Goal: Task Accomplishment & Management: Complete application form

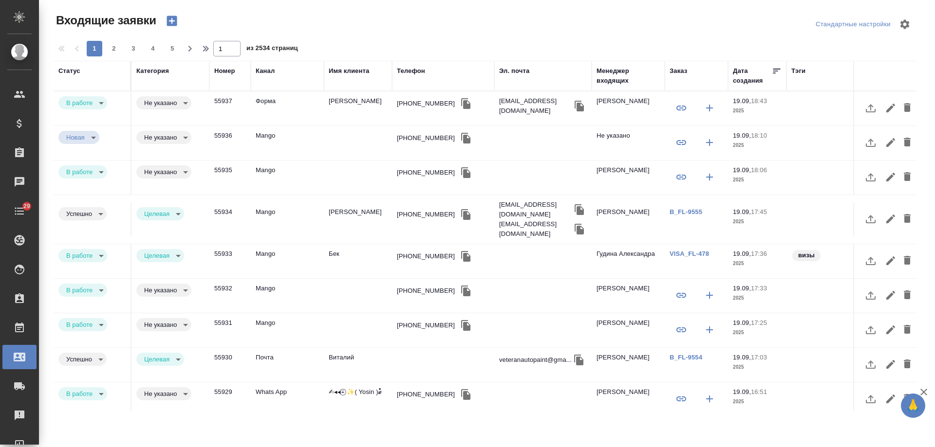
select select "RU"
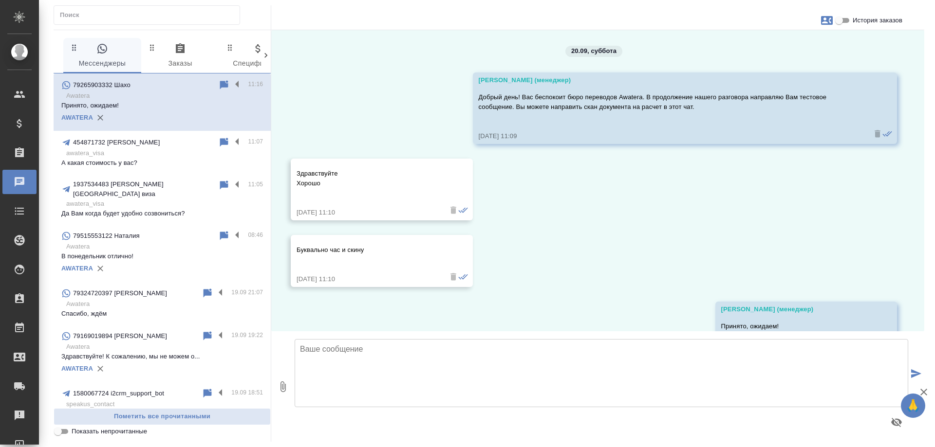
scroll to position [47, 0]
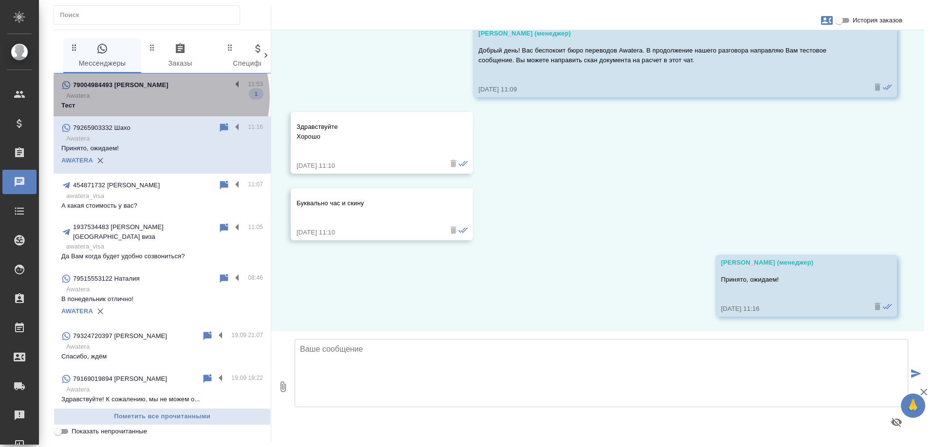
click at [160, 97] on p "Awatera" at bounding box center [164, 96] width 197 height 10
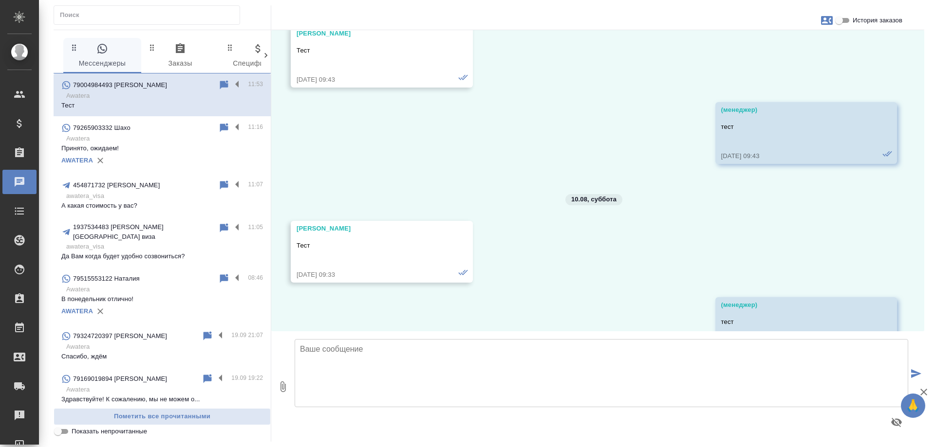
click at [364, 362] on textarea at bounding box center [601, 373] width 613 height 68
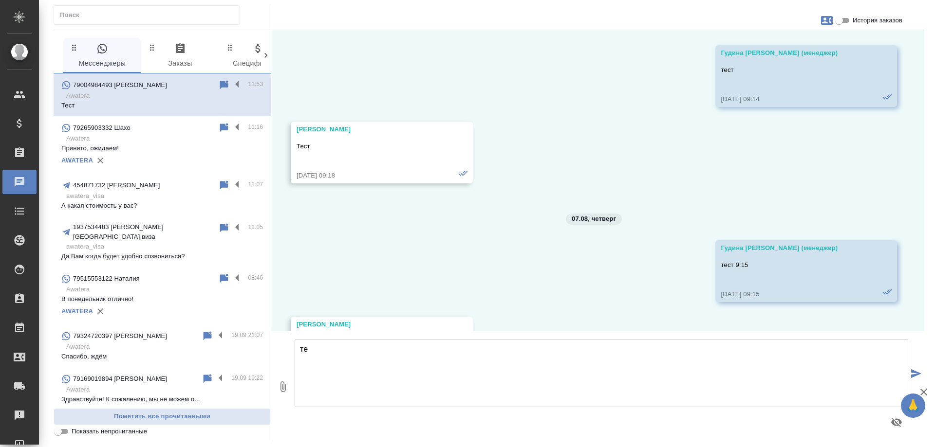
scroll to position [10737, 0]
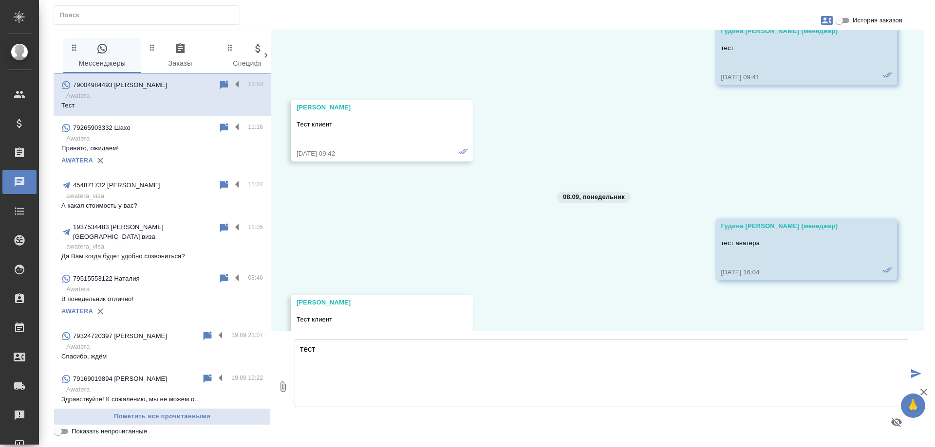
type textarea "тест"
click at [914, 371] on icon "submit" at bounding box center [916, 374] width 10 height 9
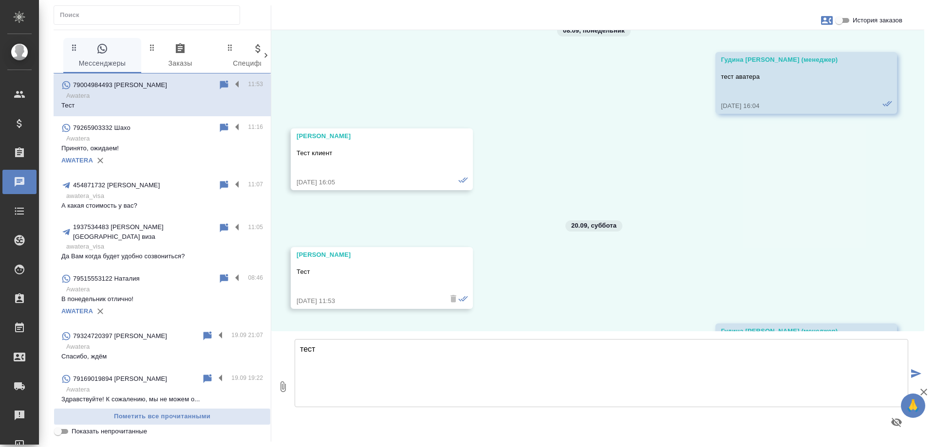
scroll to position [10972, 0]
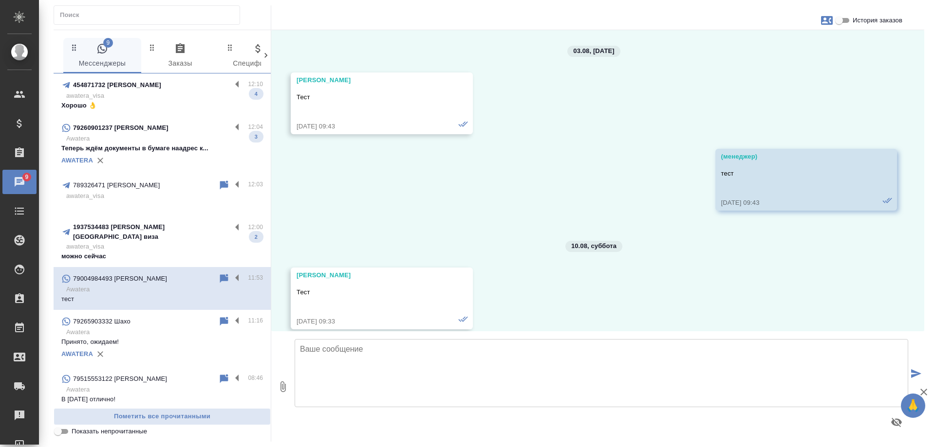
scroll to position [10972, 0]
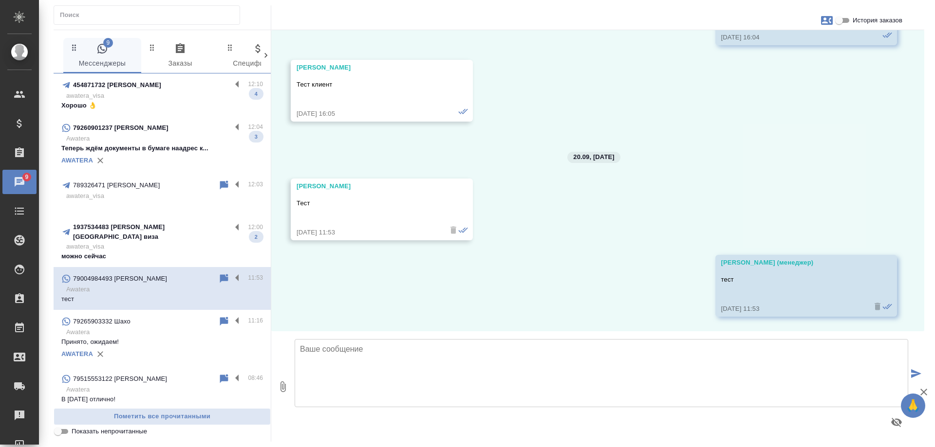
click at [127, 231] on p "1937534483 [PERSON_NAME] [GEOGRAPHIC_DATA] виза" at bounding box center [152, 231] width 158 height 19
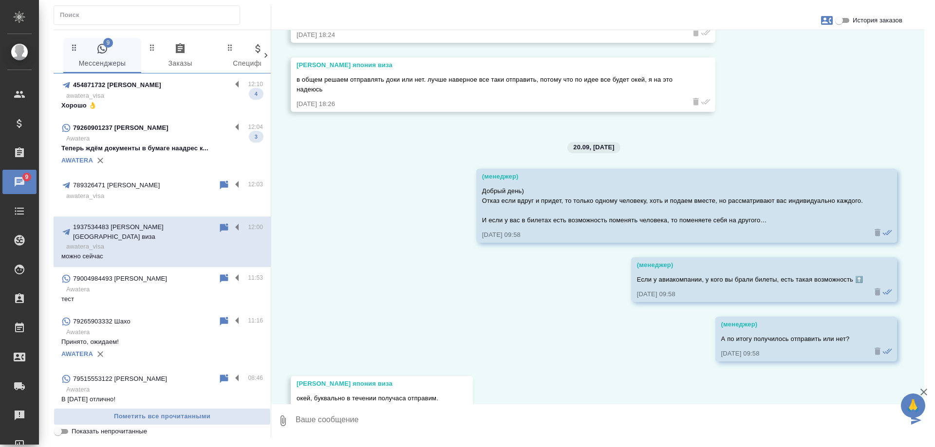
click at [156, 144] on p "Теперь ждём документы в бумаге наадрес к..." at bounding box center [162, 149] width 202 height 10
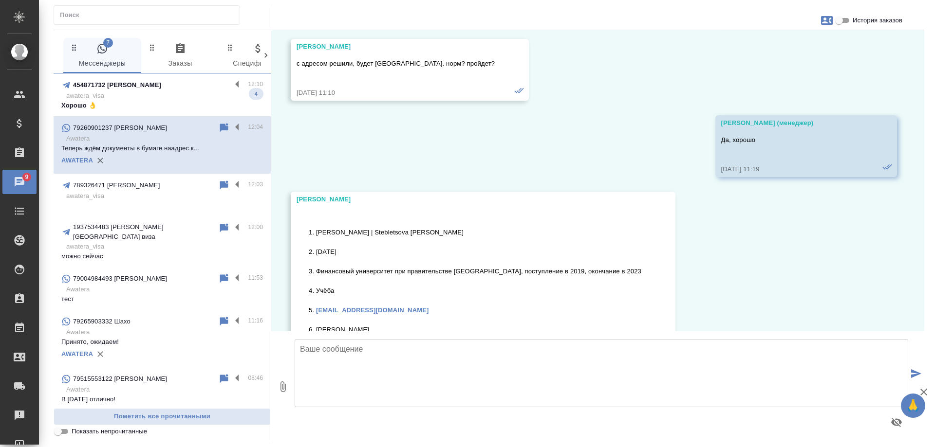
scroll to position [5861, 0]
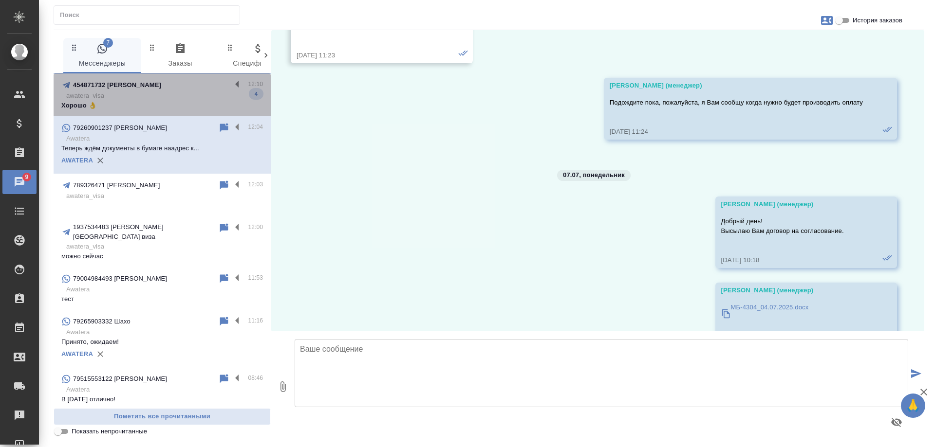
click at [180, 93] on p "awatera_visa" at bounding box center [164, 96] width 197 height 10
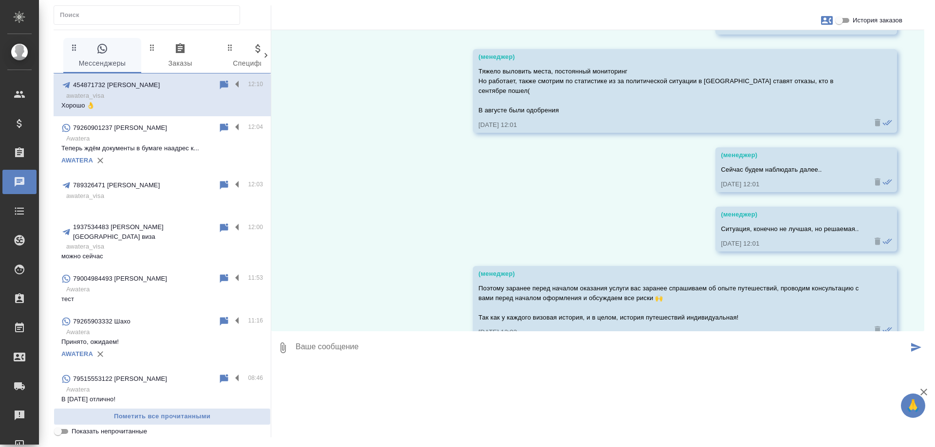
scroll to position [7724, 0]
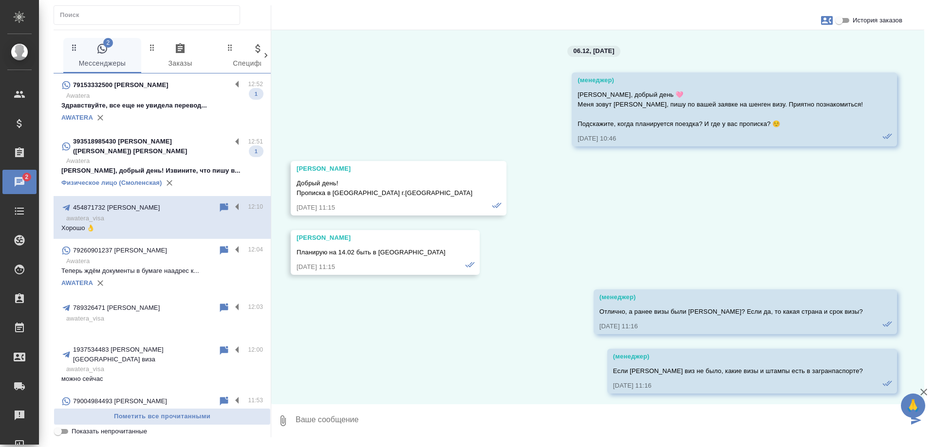
scroll to position [7724, 0]
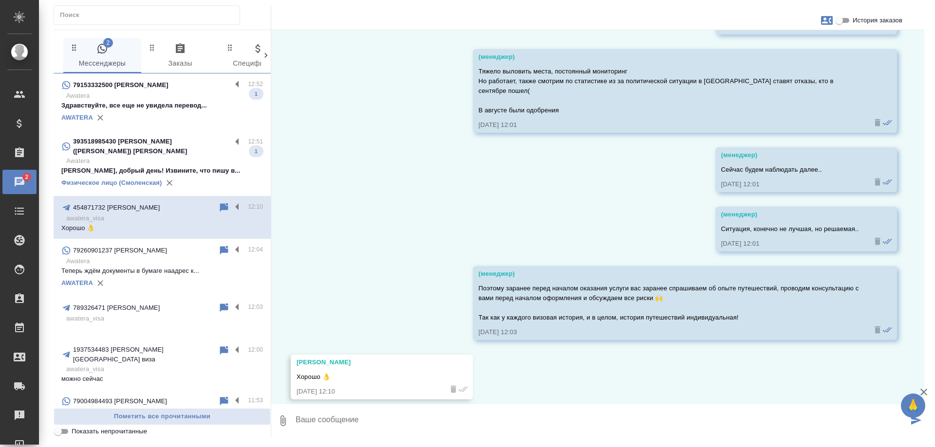
click at [153, 148] on div "393518985430 [PERSON_NAME] ([PERSON_NAME]) [PERSON_NAME]" at bounding box center [146, 146] width 170 height 19
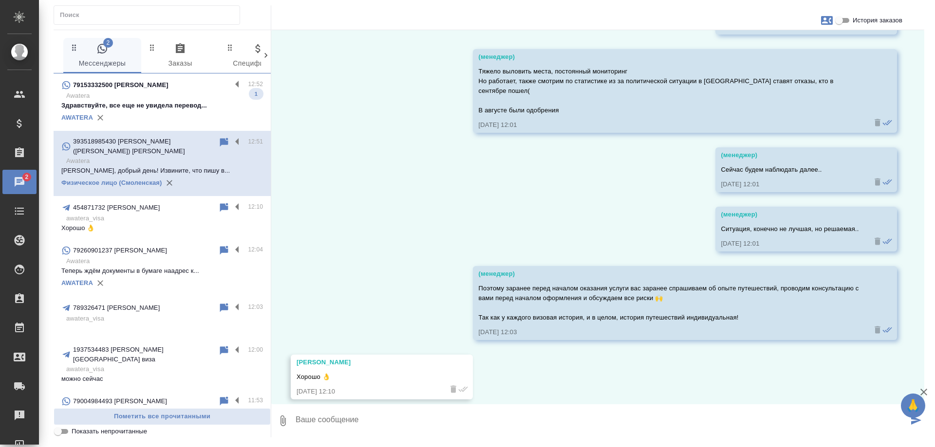
click at [171, 106] on p "Здравствуйте, все еще не увидела перевод..." at bounding box center [162, 106] width 202 height 10
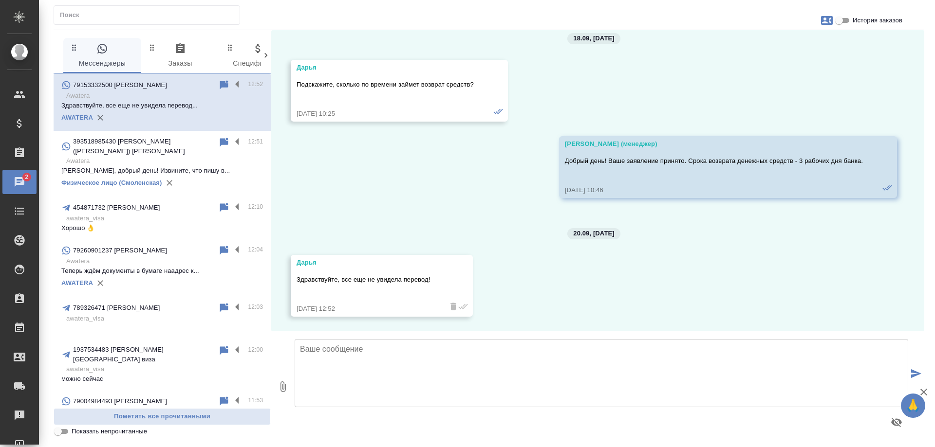
scroll to position [3641, 0]
click at [842, 21] on input "История заказов" at bounding box center [838, 21] width 35 height 12
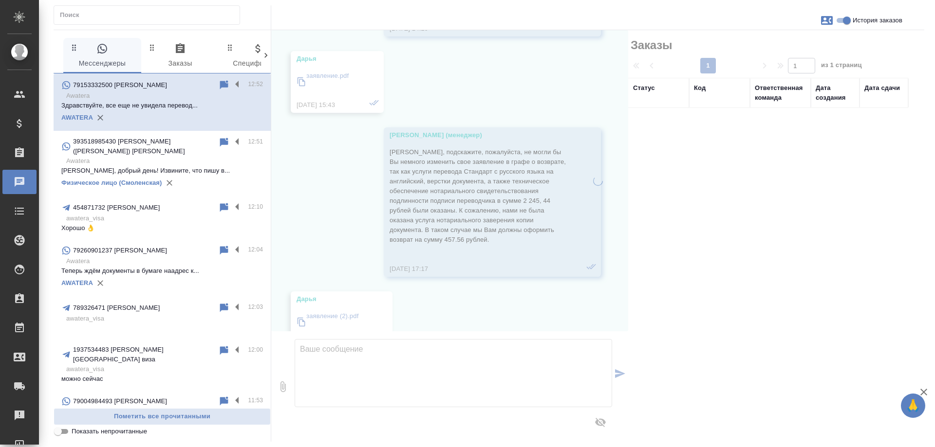
scroll to position [4002, 0]
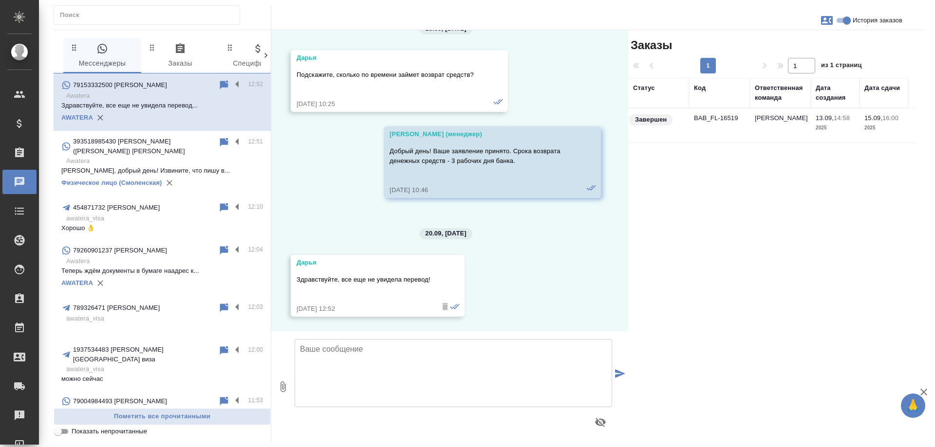
click at [814, 124] on td "13.09, 14:58 2025" at bounding box center [835, 126] width 49 height 34
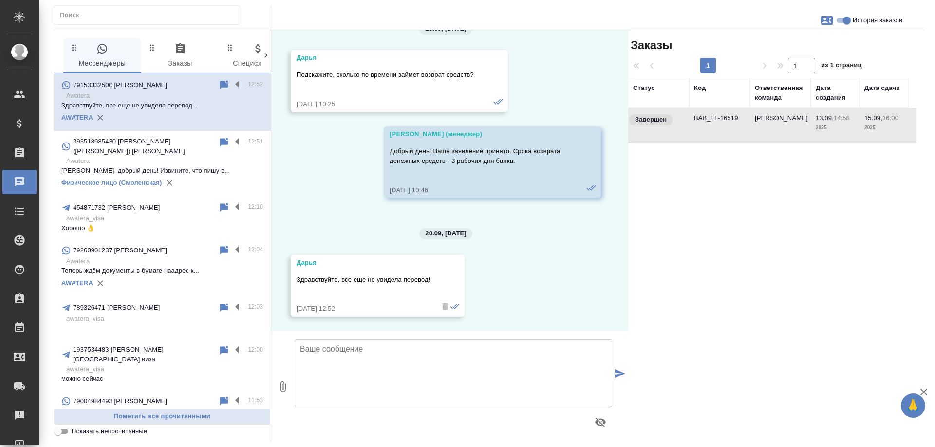
click at [814, 124] on td "13.09, 14:58 2025" at bounding box center [835, 126] width 49 height 34
click at [842, 24] on input "История заказов" at bounding box center [846, 21] width 35 height 12
checkbox input "false"
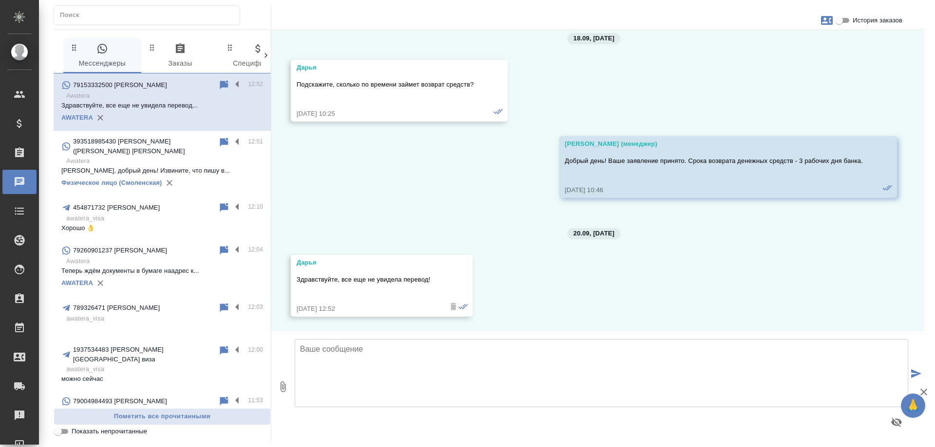
scroll to position [3641, 0]
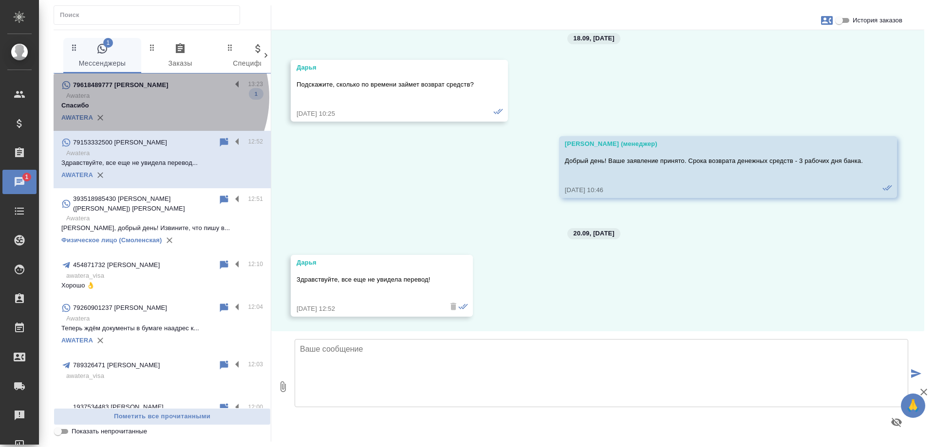
click at [158, 97] on p "Awatera" at bounding box center [164, 96] width 197 height 10
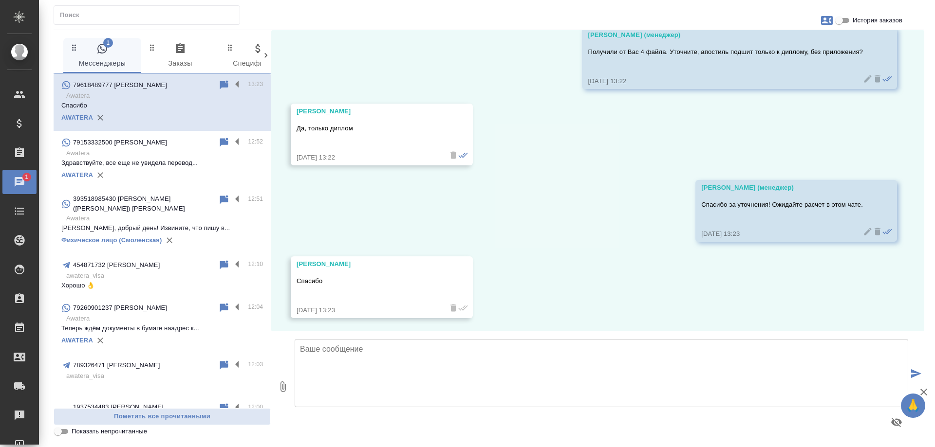
scroll to position [429, 0]
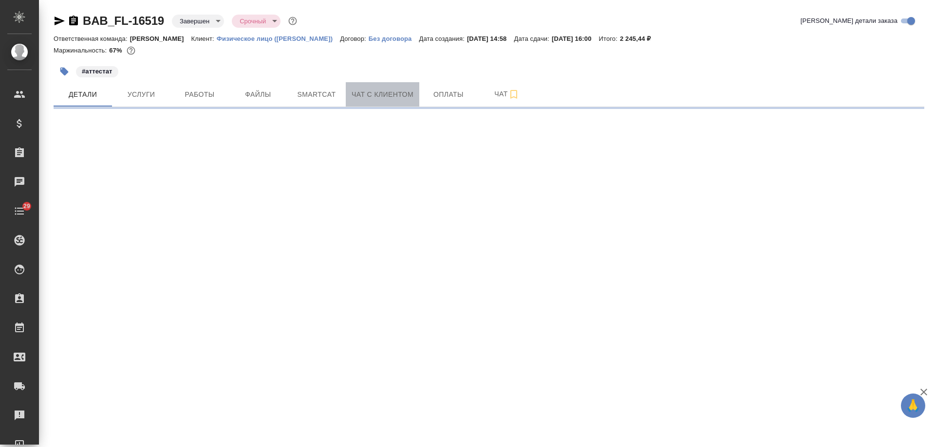
click at [401, 97] on span "Чат с клиентом" at bounding box center [383, 95] width 62 height 12
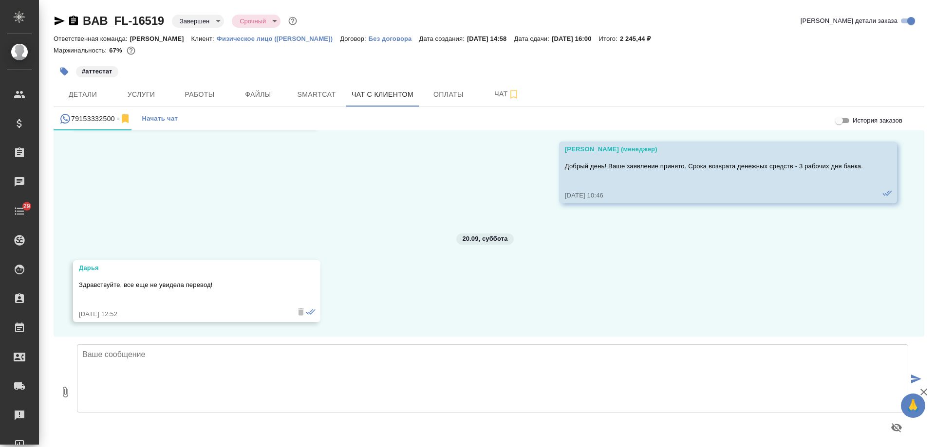
scroll to position [3688, 0]
click at [654, 286] on div "13.09, суббота Гудина Александра (менеджер) Дарья, добрый день! Это компания Aw…" at bounding box center [489, 233] width 871 height 206
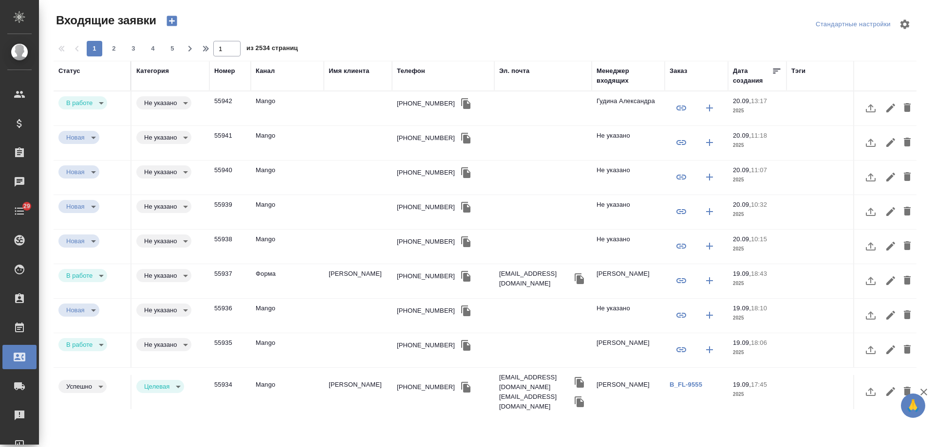
select select "RU"
click at [424, 104] on div "[PHONE_NUMBER]" at bounding box center [426, 104] width 58 height 10
click at [424, 104] on div "+79618489777" at bounding box center [426, 104] width 58 height 10
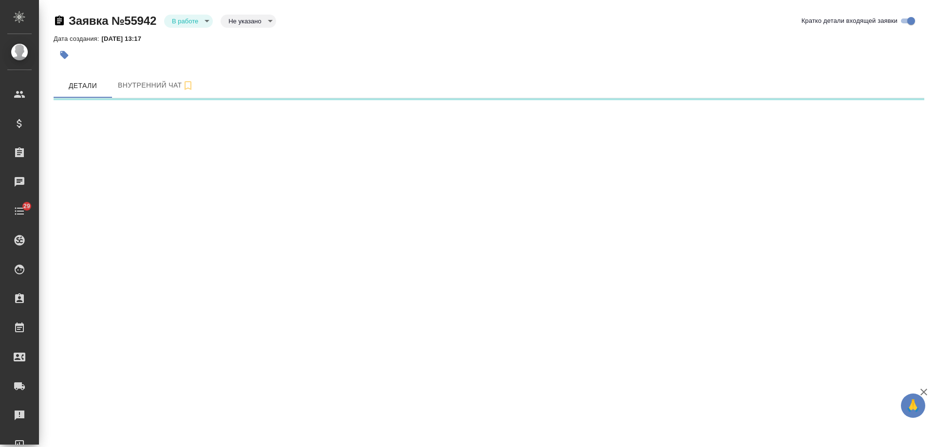
select select "RU"
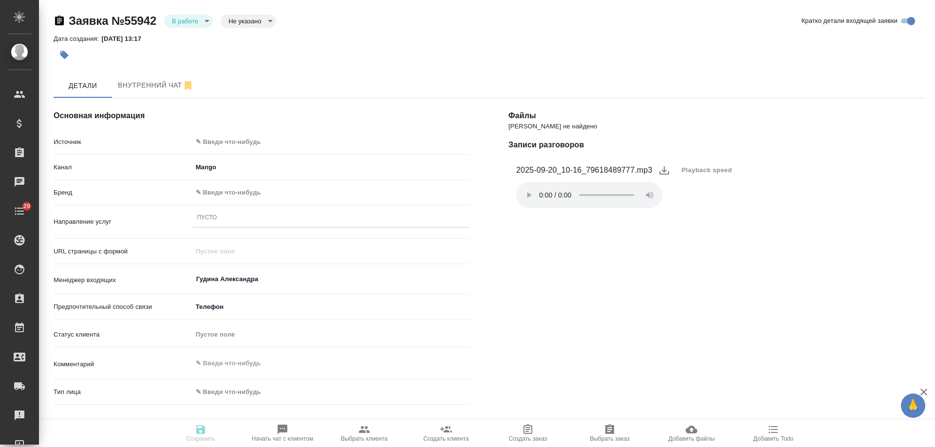
type textarea "x"
click at [221, 138] on body "🙏 .cls-1 fill:#fff; AWATERA Gudina Alexandra Клиенты Спецификации Заказы Чаты 2…" at bounding box center [467, 223] width 935 height 447
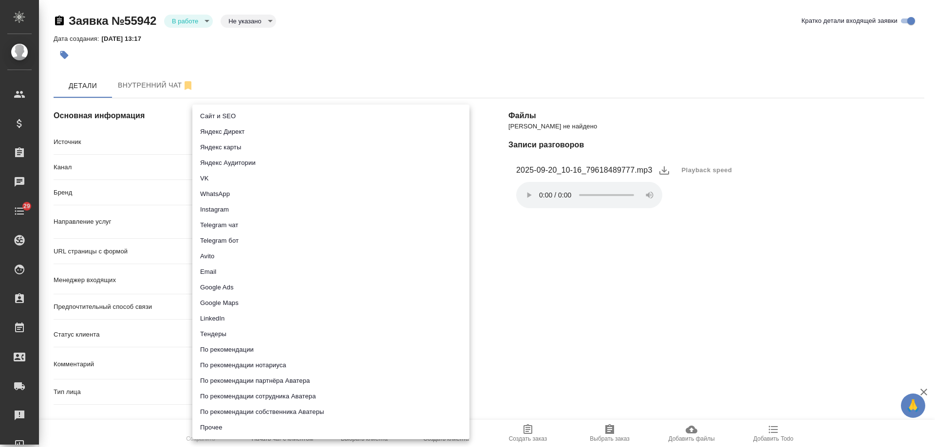
click at [217, 112] on li "Сайт и SEO" at bounding box center [330, 117] width 277 height 16
type input "seo"
type textarea "x"
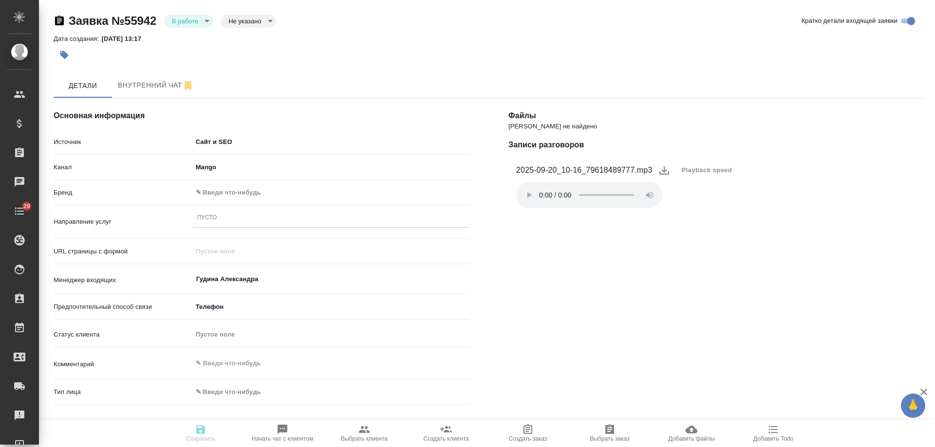
click at [208, 138] on body "🙏 .cls-1 fill:#fff; AWATERA Gudina Alexandra Клиенты Спецификации Заказы 0 Чаты…" at bounding box center [467, 223] width 935 height 447
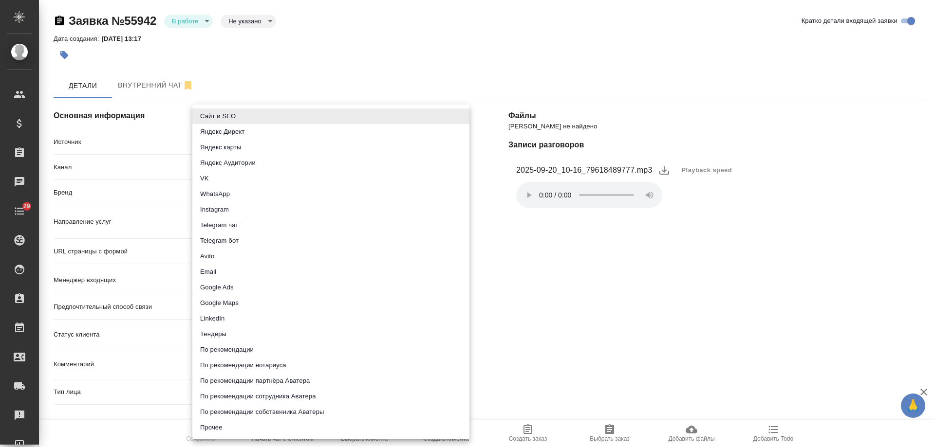
click at [221, 250] on li "Avito" at bounding box center [330, 257] width 277 height 16
type input "avito"
type textarea "x"
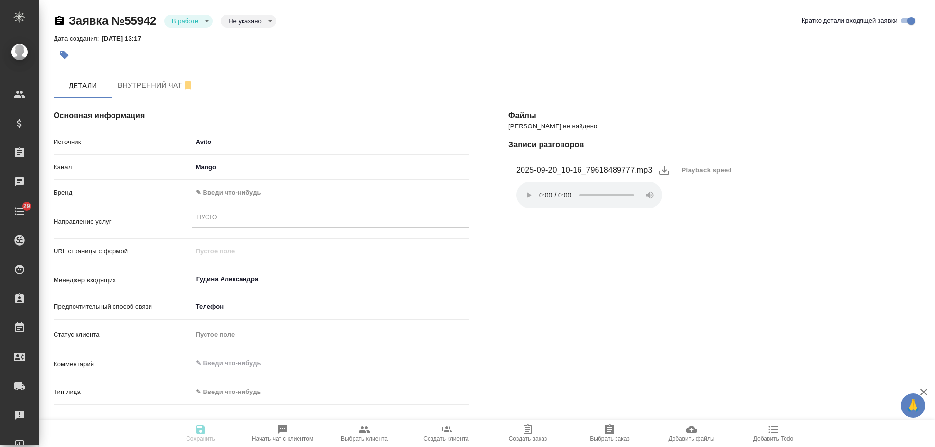
click at [220, 188] on body "🙏 .cls-1 fill:#fff; AWATERA Gudina Alexandra Клиенты Спецификации Заказы 0 Чаты…" at bounding box center [467, 223] width 935 height 447
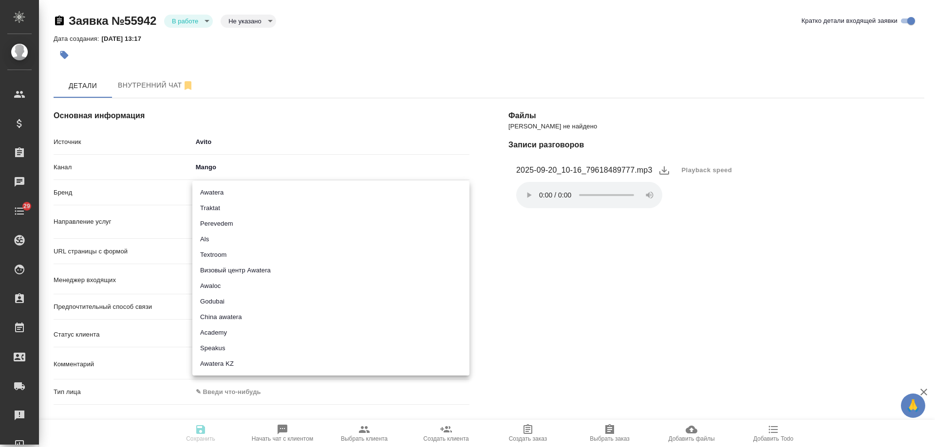
click at [220, 203] on li "Traktat" at bounding box center [330, 209] width 277 height 16
type input "traktat"
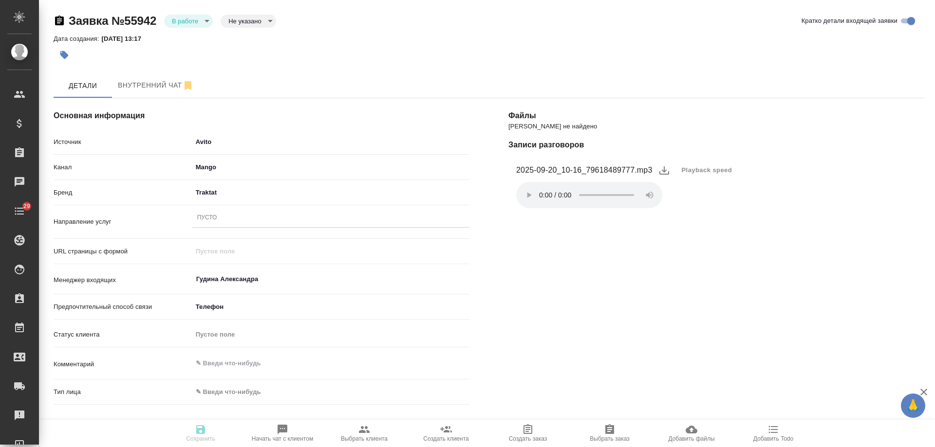
click at [222, 218] on div "Пусто" at bounding box center [330, 218] width 277 height 14
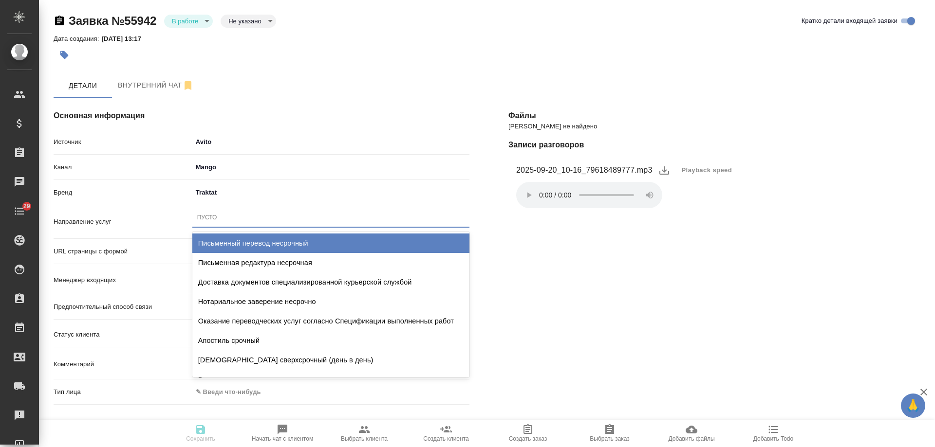
click at [228, 239] on div "Письменный перевод несрочный" at bounding box center [330, 243] width 277 height 19
type textarea "x"
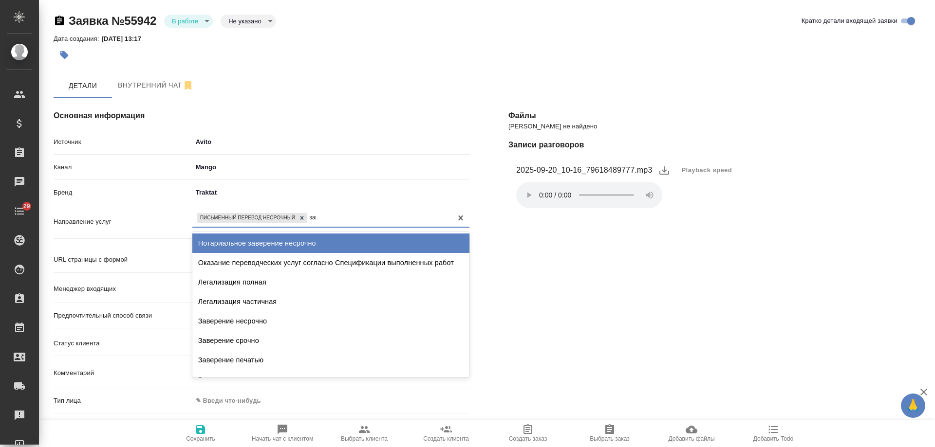
type input "заве"
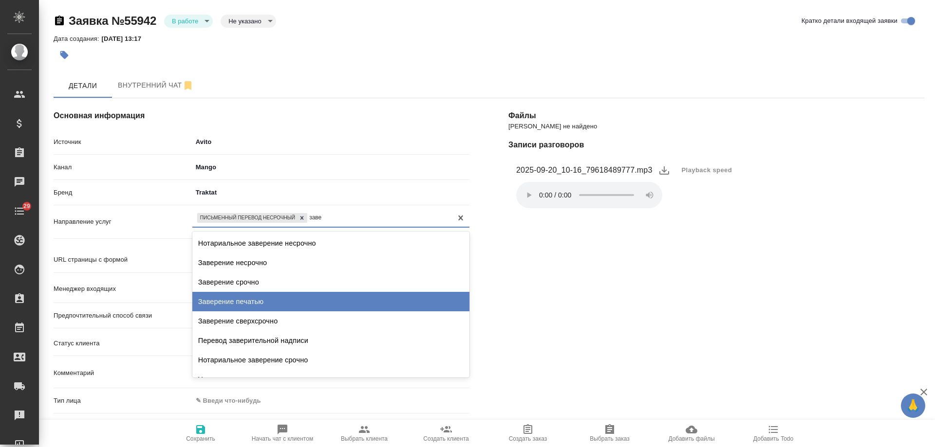
click at [250, 304] on div "Заверение печатью" at bounding box center [330, 301] width 277 height 19
type textarea "x"
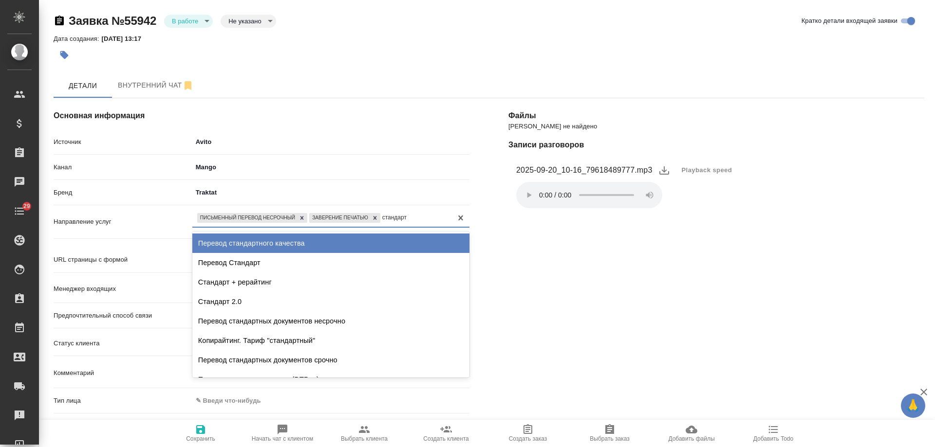
type input "стандартн"
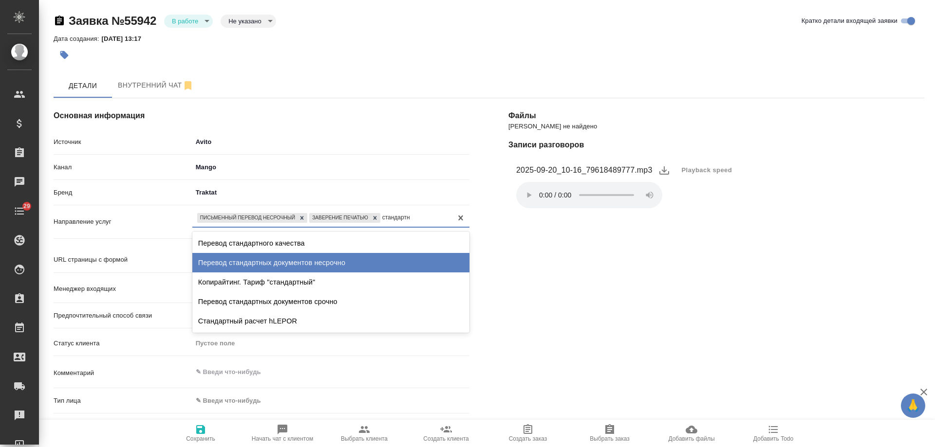
click at [327, 258] on div "Перевод стандартных документов несрочно" at bounding box center [330, 262] width 277 height 19
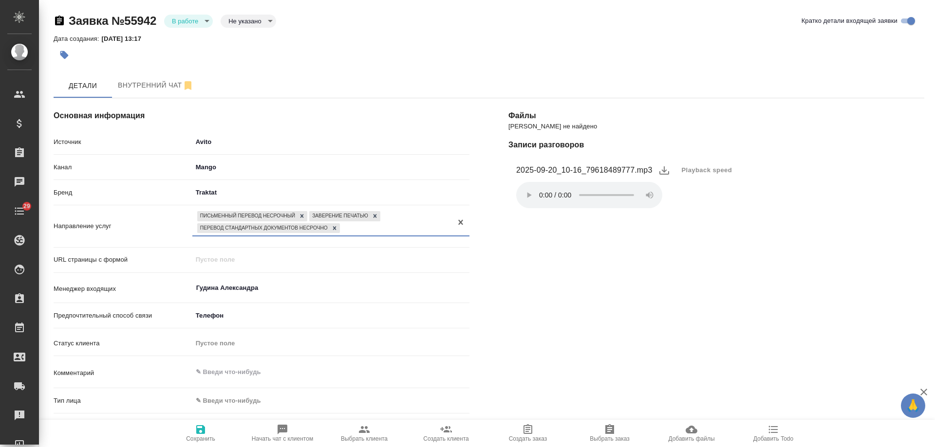
scroll to position [146, 0]
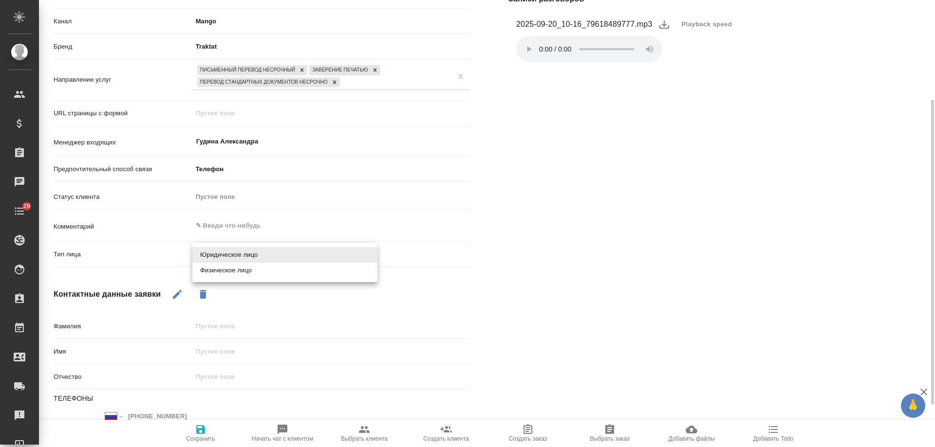
click at [220, 253] on body "🙏 .cls-1 fill:#fff; AWATERA Gudina Alexandra Клиенты Спецификации Заказы 0 Чаты…" at bounding box center [467, 223] width 935 height 447
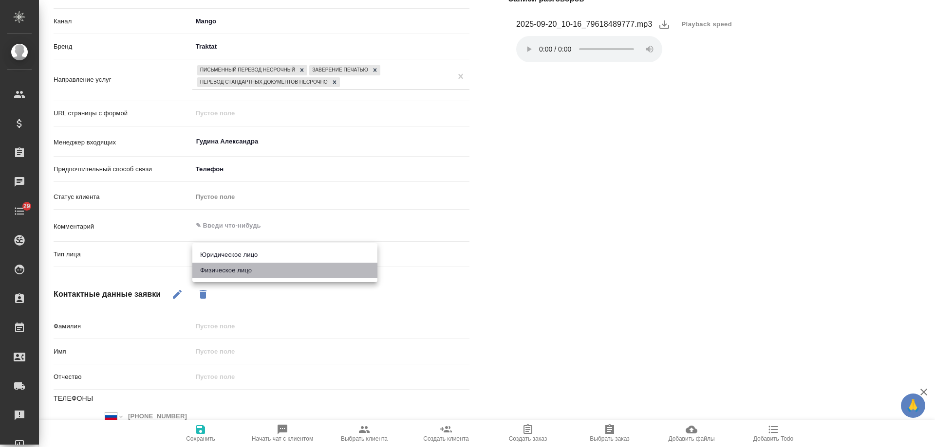
click at [219, 273] on li "Физическое лицо" at bounding box center [284, 271] width 185 height 16
type textarea "x"
type input "private"
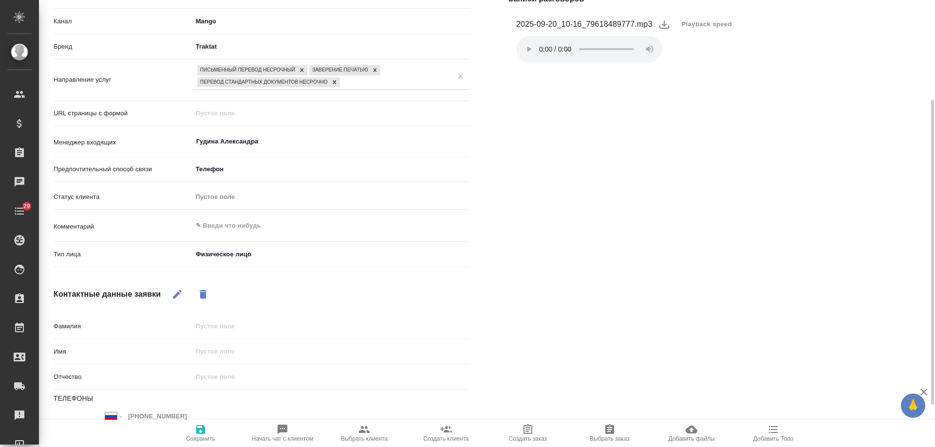
click at [196, 429] on icon "button" at bounding box center [201, 430] width 12 height 12
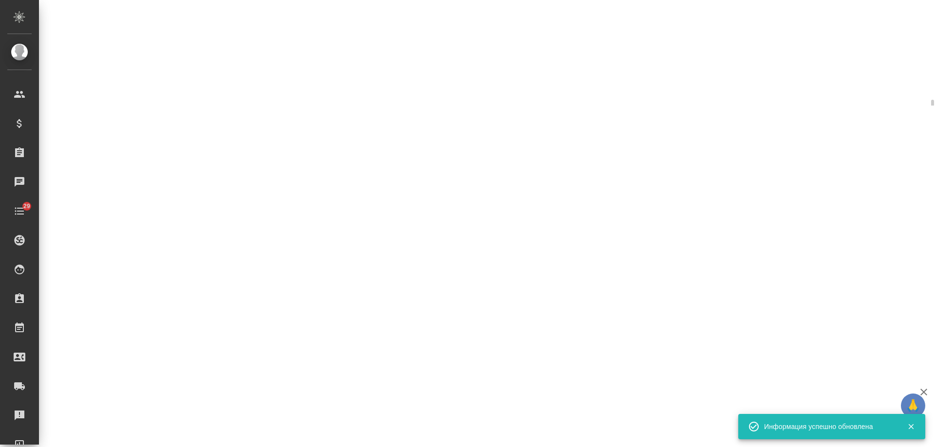
select select "RU"
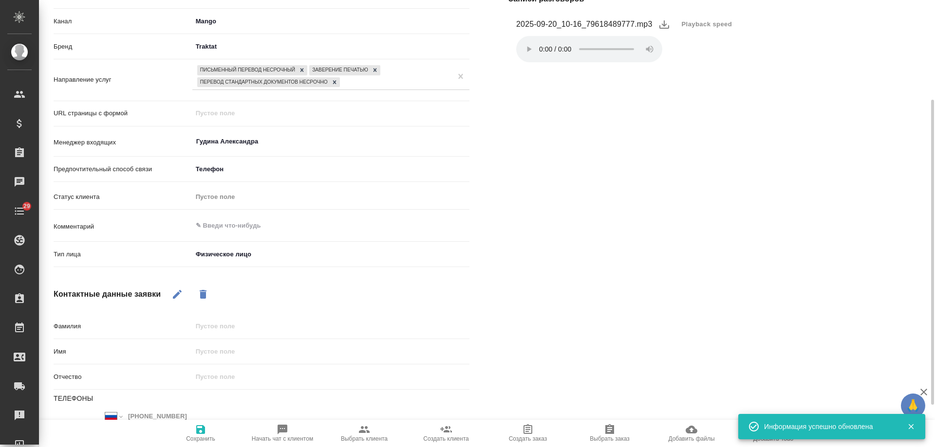
click at [172, 294] on icon "button" at bounding box center [177, 295] width 12 height 12
click at [219, 353] on input "text" at bounding box center [330, 352] width 277 height 14
type textarea "x"
type input "А"
type textarea "x"
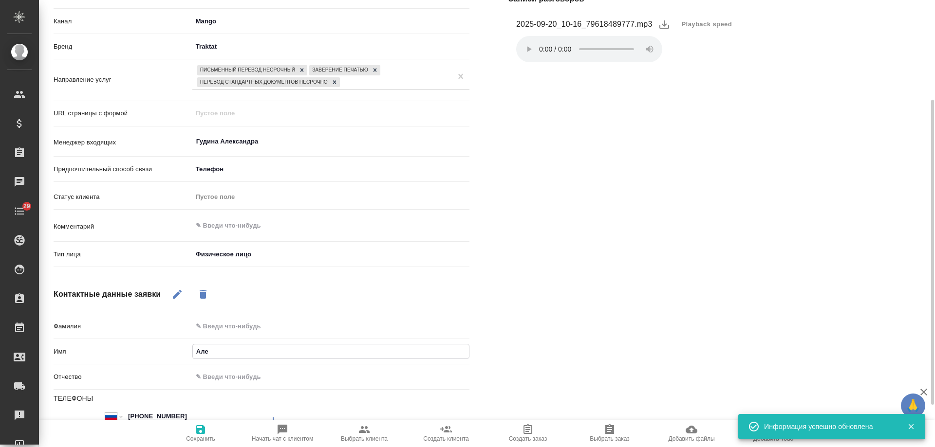
type input "Алек"
type textarea "x"
type input "Алекса"
type textarea "x"
type input "Алексан"
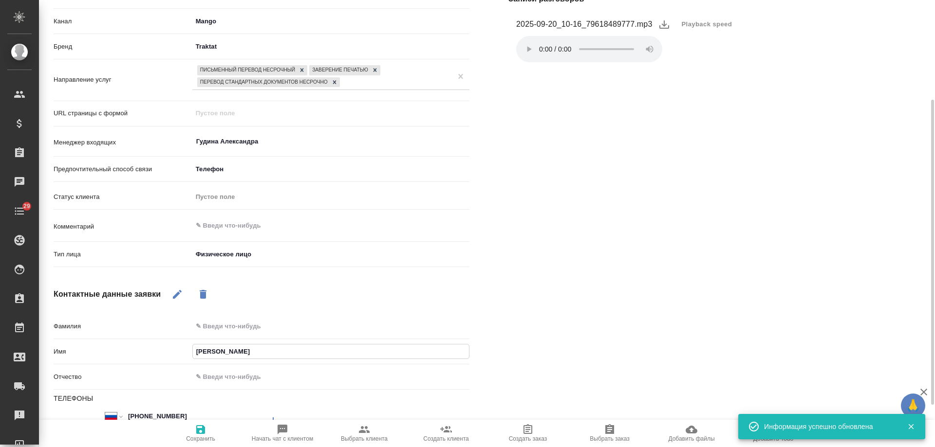
type textarea "x"
type input "Алексанр"
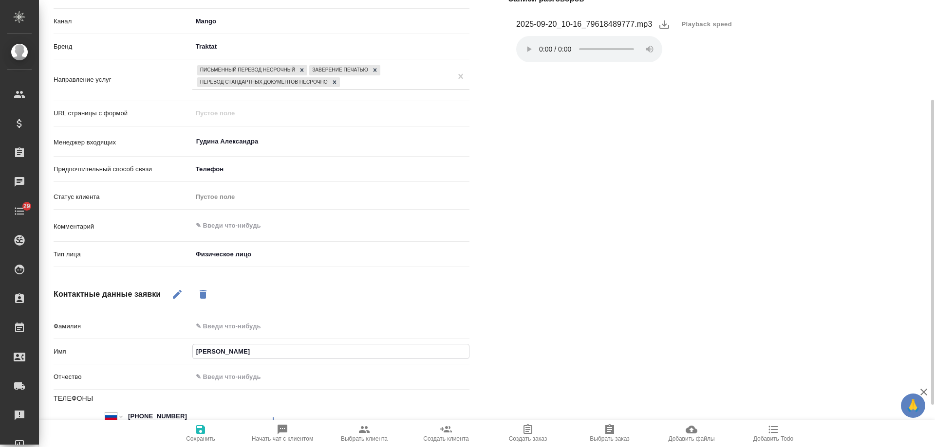
type textarea "x"
type input "Александ"
type textarea "x"
type input "[PERSON_NAME]"
click at [626, 322] on div "Файлы Файлов не найдено Записи разговоров 2025-09-20_10-16_79618489777.mp3 Play…" at bounding box center [716, 243] width 455 height 621
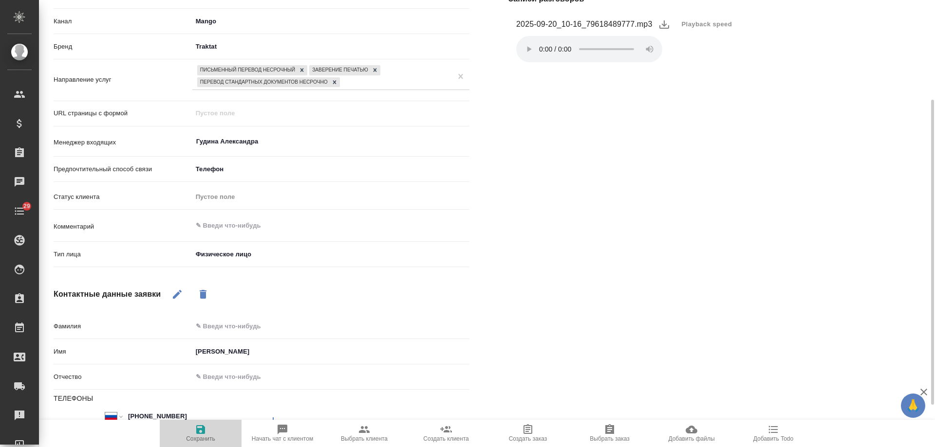
click at [208, 422] on button "Сохранить" at bounding box center [201, 433] width 82 height 27
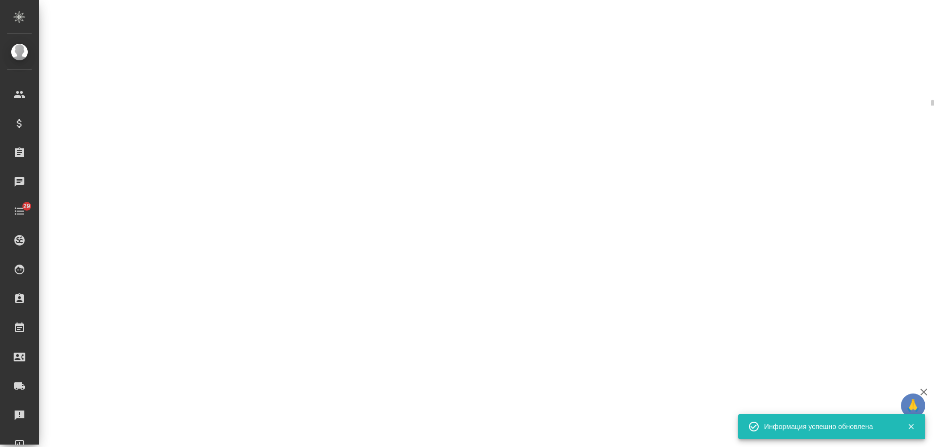
select select "RU"
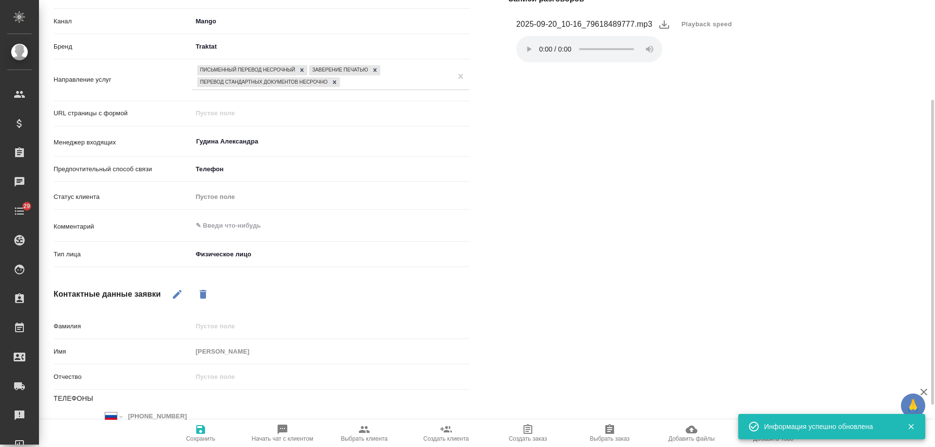
click at [287, 426] on icon "button" at bounding box center [283, 430] width 10 height 10
type textarea "x"
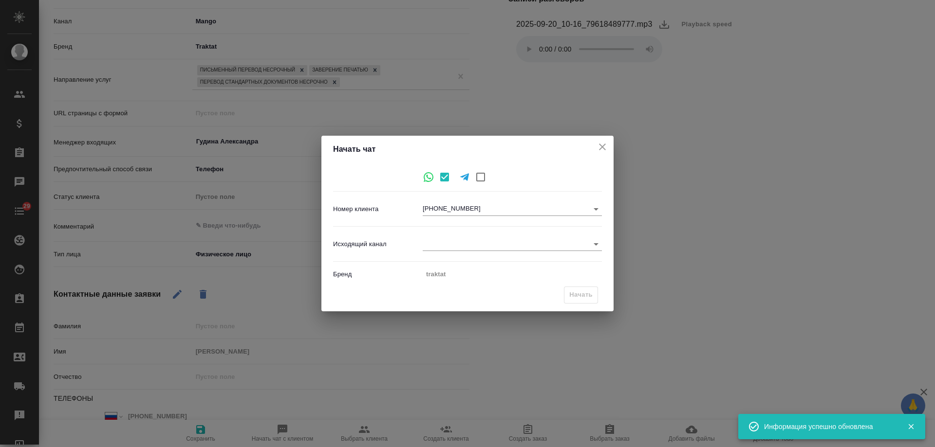
click at [458, 245] on body "🙏 .cls-1 fill:#fff; AWATERA Gudina Alexandra Клиенты Спецификации Заказы 0 Чаты…" at bounding box center [467, 223] width 935 height 447
click at [455, 247] on li "Awatera" at bounding box center [512, 245] width 179 height 16
type input "2"
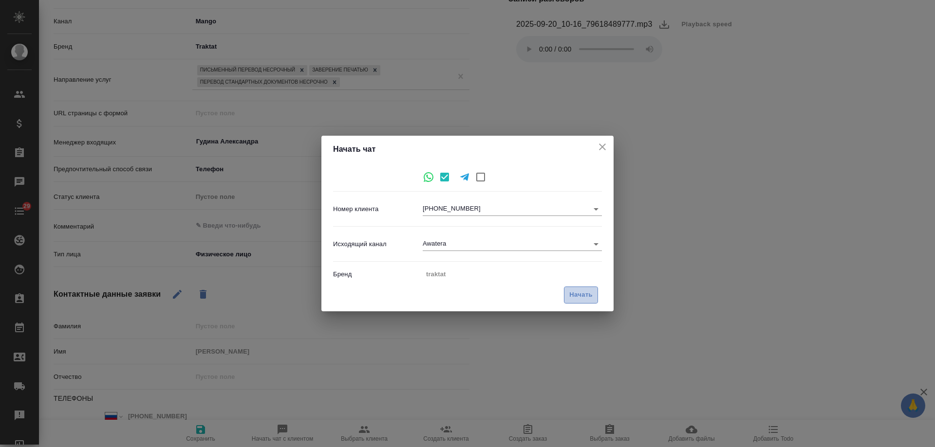
click at [571, 294] on span "Начать" at bounding box center [580, 295] width 23 height 11
type textarea "x"
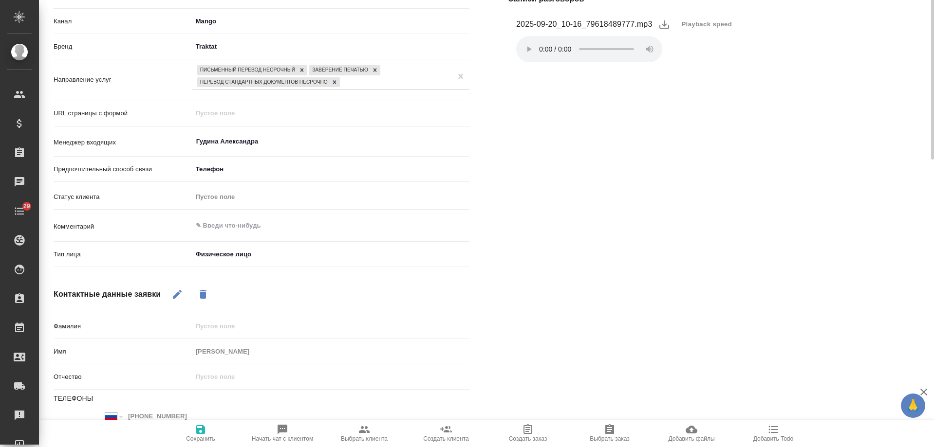
scroll to position [0, 0]
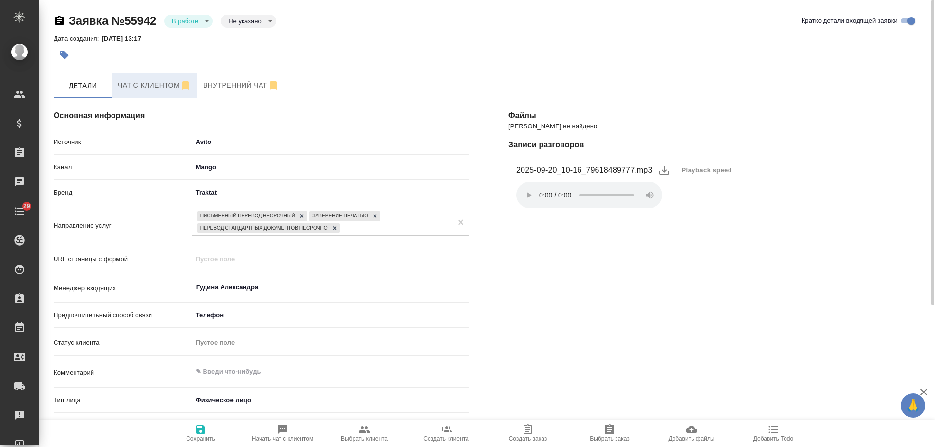
click at [142, 76] on button "Чат с клиентом" at bounding box center [154, 86] width 85 height 24
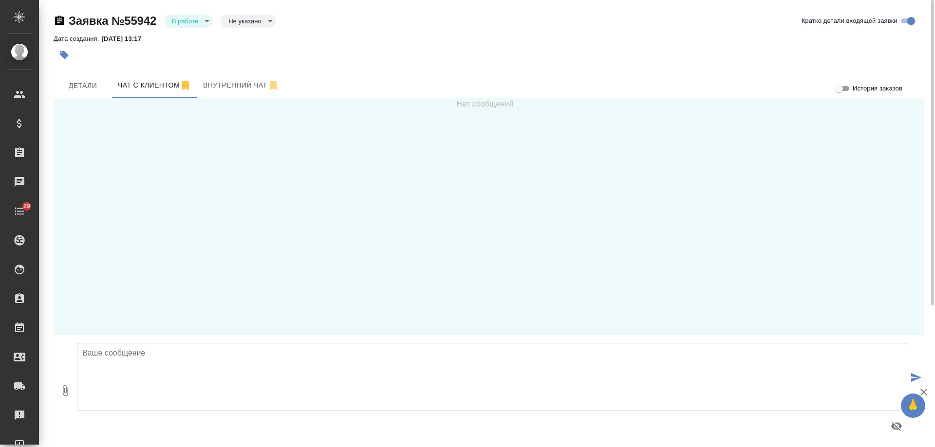
click at [177, 372] on textarea at bounding box center [492, 377] width 831 height 68
type textarea "Александр, добрый день! Направьте, пожалуйста, сканы Ваших документов для расче…"
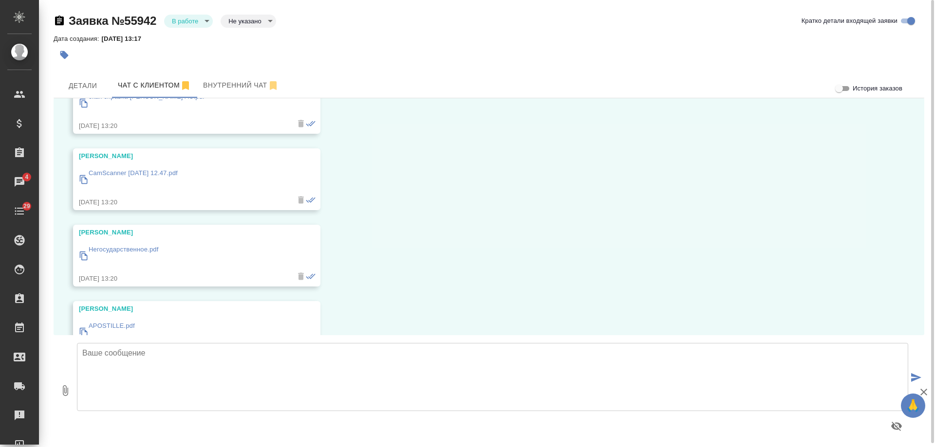
scroll to position [90, 0]
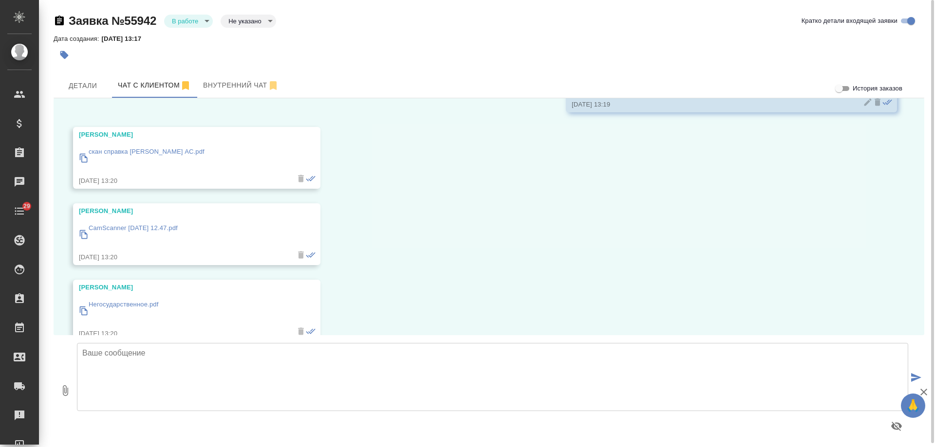
click at [163, 153] on p "скан справка Ермаченков АС.pdf" at bounding box center [147, 152] width 116 height 10
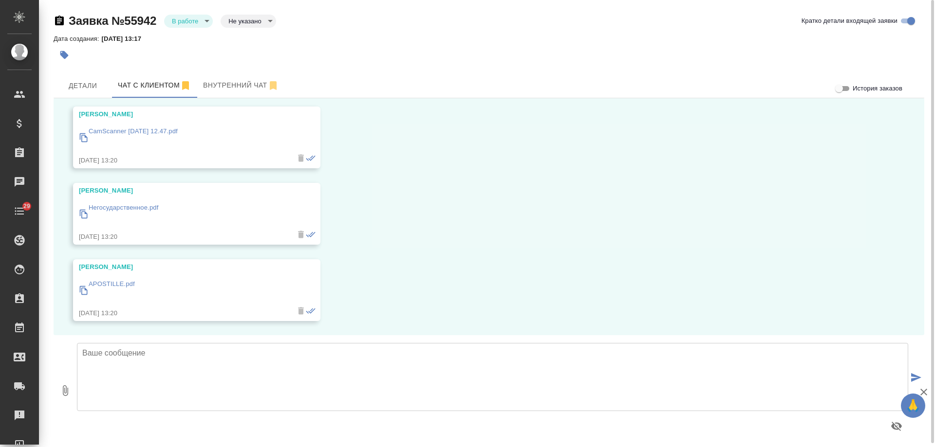
scroll to position [187, 0]
click at [156, 130] on p "CamScanner 19.09.2025 12.47.pdf" at bounding box center [133, 131] width 89 height 10
click at [133, 207] on p "Негосударственное.pdf" at bounding box center [124, 208] width 70 height 10
click at [118, 284] on p "APOSTILLE.pdf" at bounding box center [112, 284] width 46 height 10
click at [475, 264] on div "20.09, суббота Гудина Александра (менеджер) Александр, добрый день! Направьте, …" at bounding box center [489, 216] width 871 height 237
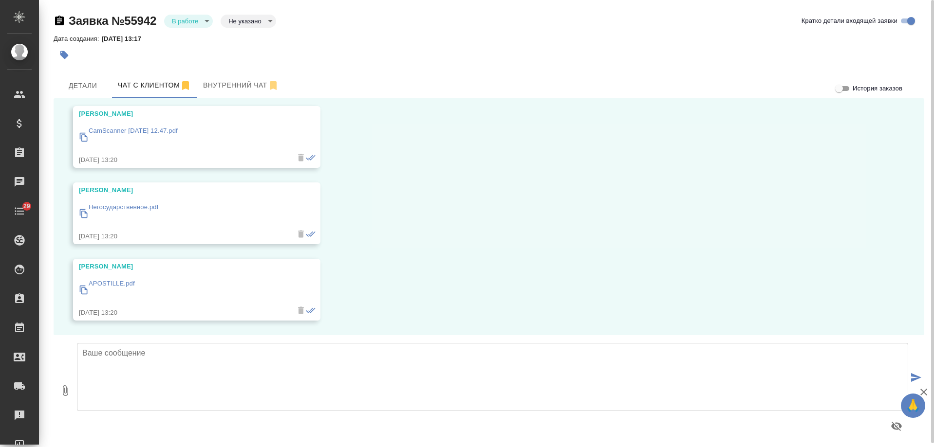
click at [194, 374] on textarea at bounding box center [492, 377] width 831 height 68
click at [291, 352] on textarea "Получили от Вас 4 файла. Уточните, апостиль подшит к диплому, без приложения?" at bounding box center [492, 377] width 831 height 68
click at [289, 352] on textarea "Получили от Вас 4 файла. Уточните, апостиль подшит к только к диплому, без прил…" at bounding box center [492, 377] width 831 height 68
click at [427, 353] on textarea "Получили от Вас 4 файла. Уточните, апостиль подшит только к диплому, без прилож…" at bounding box center [492, 377] width 831 height 68
type textarea "Получили от Вас 4 файла. Уточните, апостиль подшит только к диплому, без прилож…"
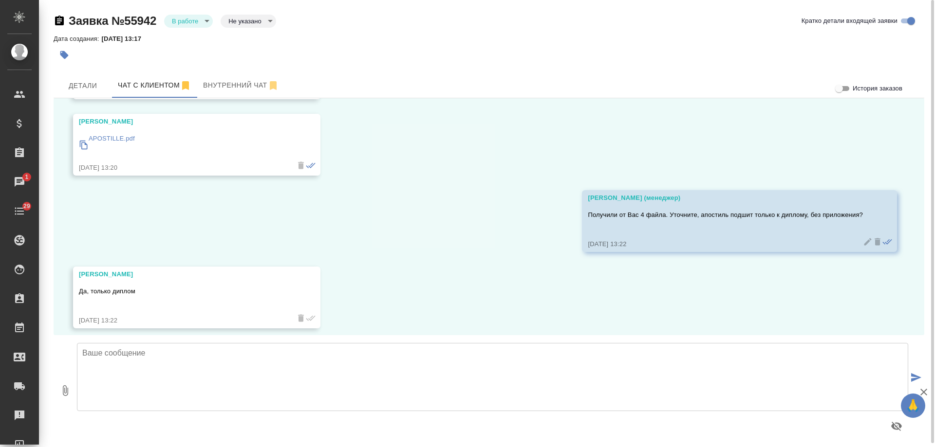
scroll to position [340, 0]
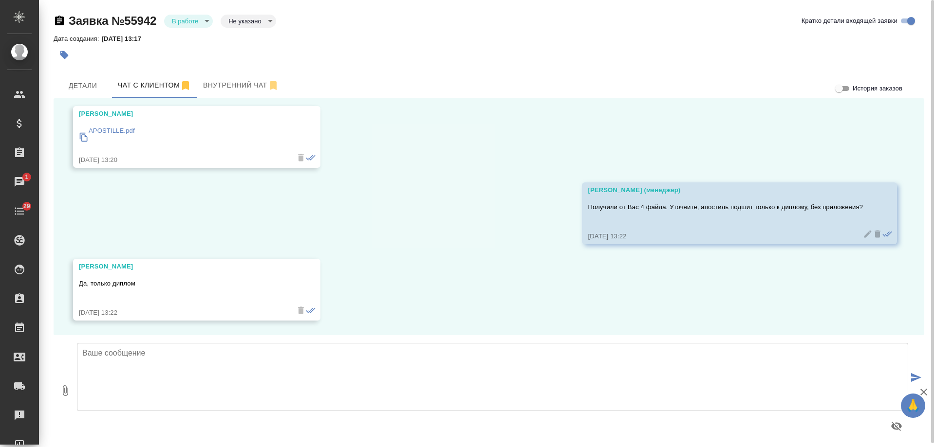
click at [274, 351] on textarea at bounding box center [492, 377] width 831 height 68
click at [170, 356] on textarea "Спасибо за уточнения! ожидайте расчет в этом чате." at bounding box center [492, 377] width 831 height 68
click at [299, 358] on textarea "Спасибо за уточнения! Ожидайте расчет в этом чате." at bounding box center [492, 377] width 831 height 68
type textarea "Спасибо за уточнения! Ожидайте расчет в этом чате."
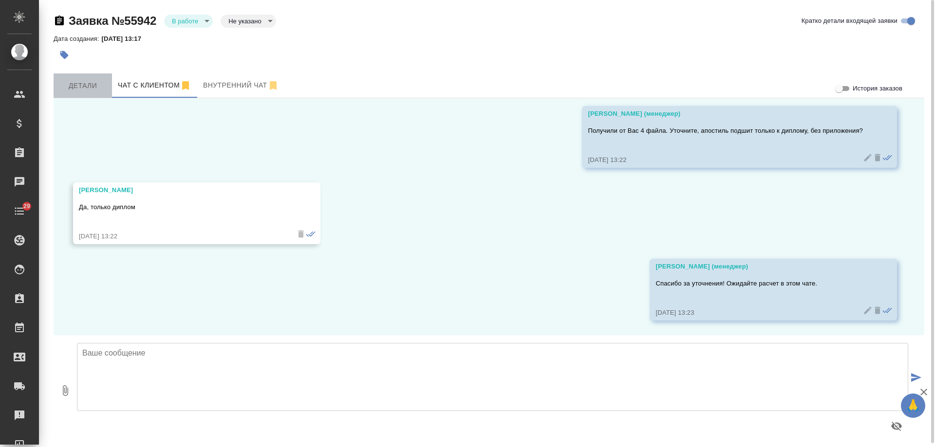
click at [85, 85] on span "Детали" at bounding box center [82, 86] width 47 height 12
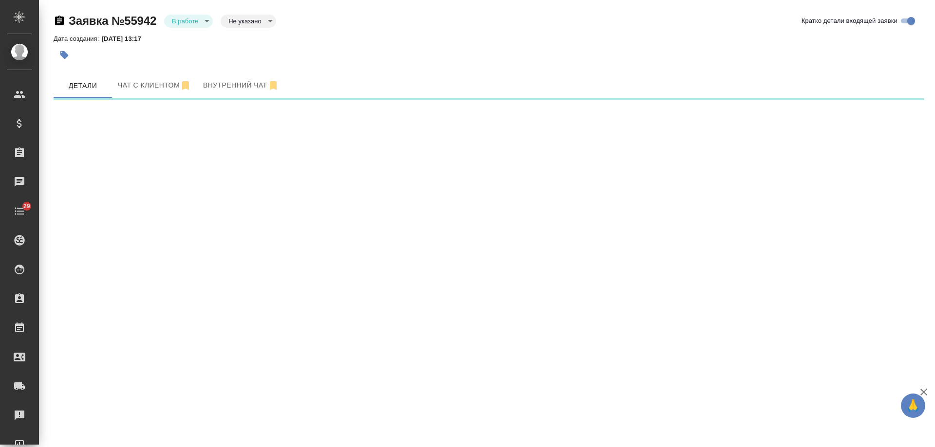
select select "RU"
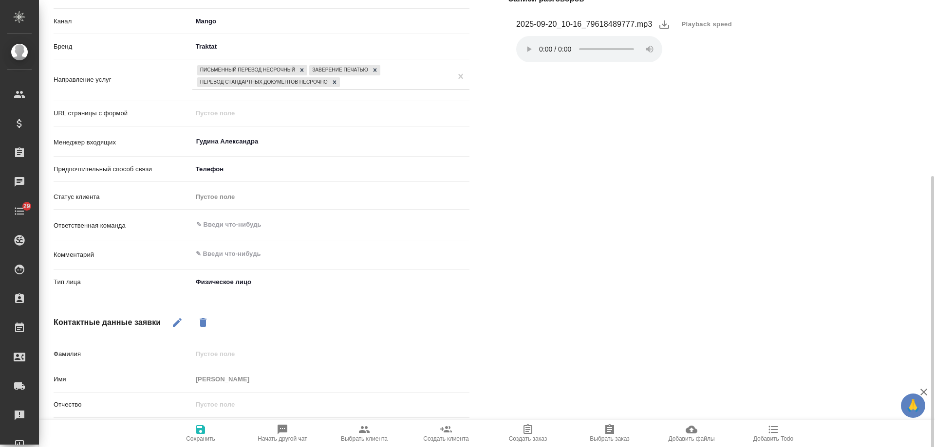
scroll to position [235, 0]
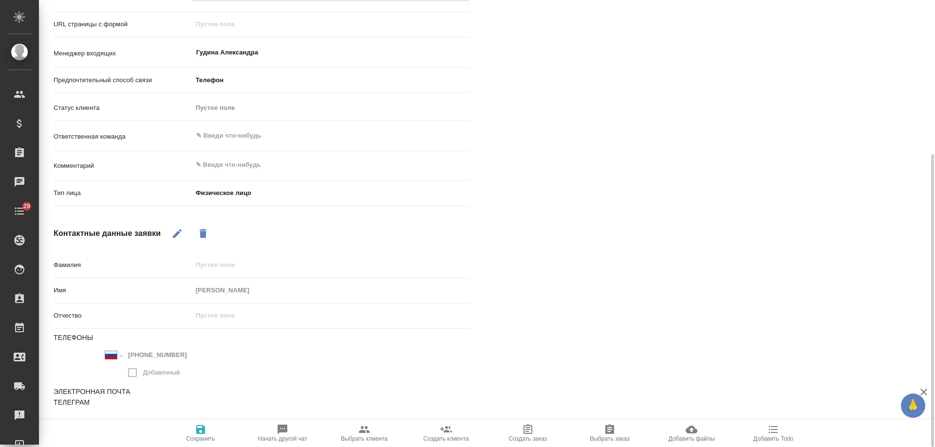
click at [364, 429] on icon "button" at bounding box center [364, 430] width 12 height 12
type textarea "x"
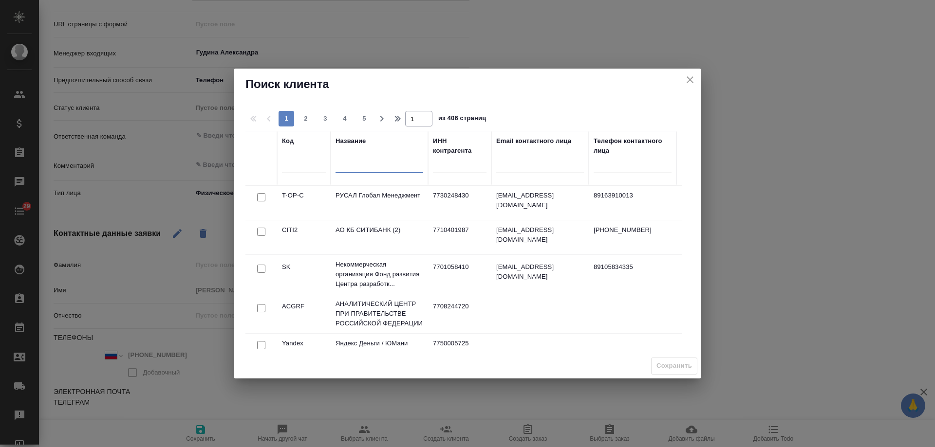
click at [392, 169] on input "text" at bounding box center [379, 167] width 88 height 12
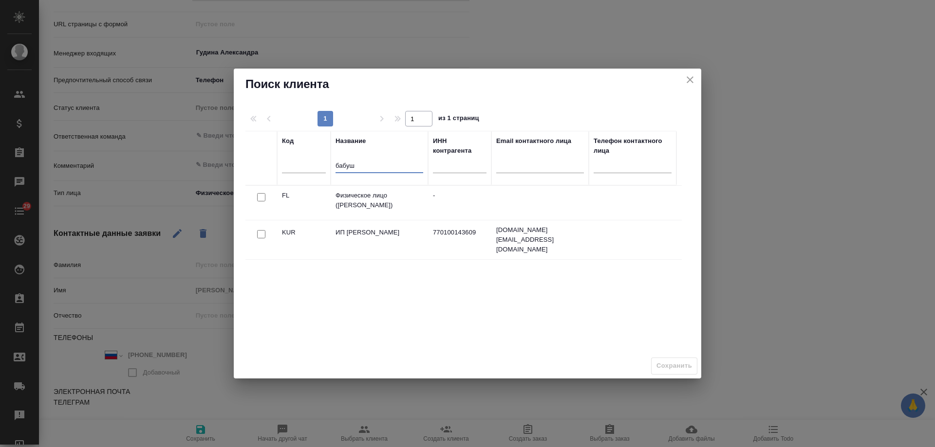
type input "бабуш"
click at [263, 196] on input "checkbox" at bounding box center [261, 197] width 8 height 8
checkbox input "true"
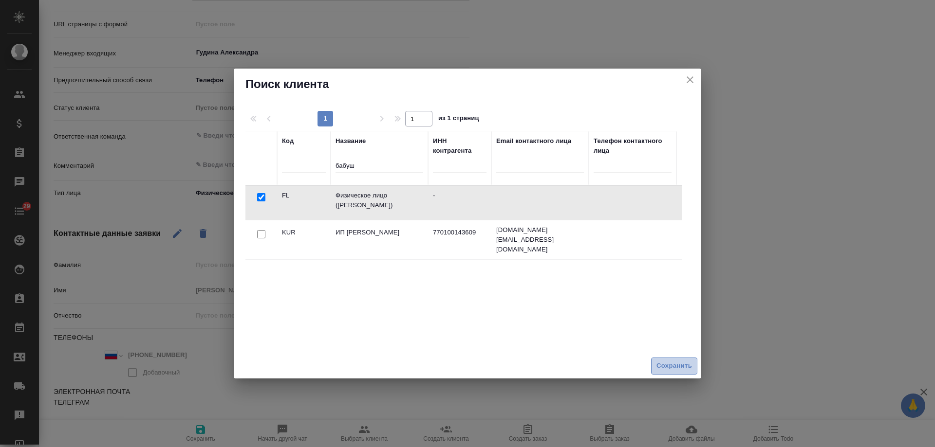
click at [679, 368] on span "Сохранить" at bounding box center [674, 366] width 36 height 11
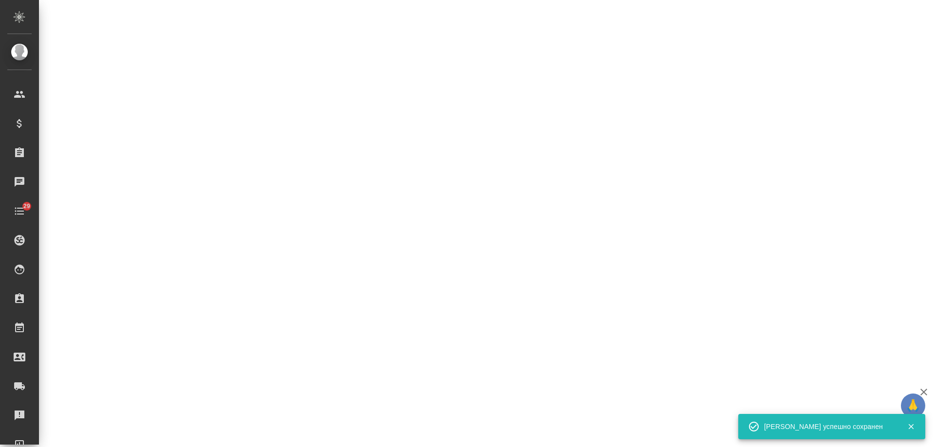
select select "RU"
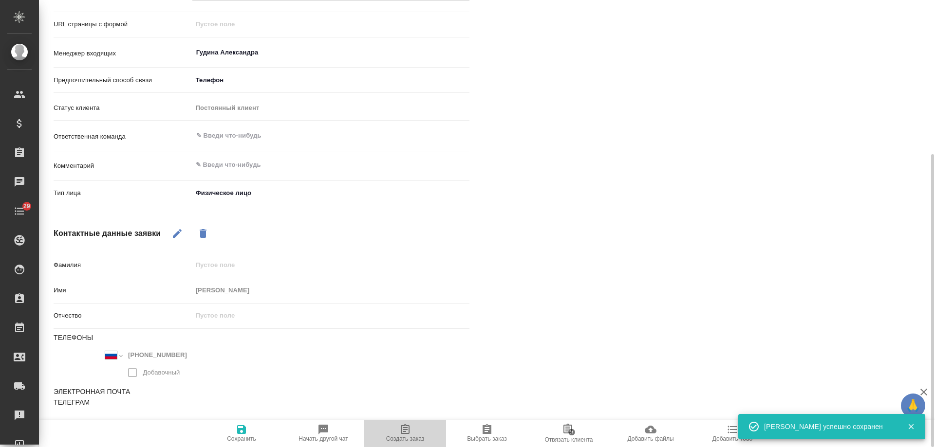
click at [404, 431] on icon "button" at bounding box center [405, 430] width 12 height 12
type textarea "x"
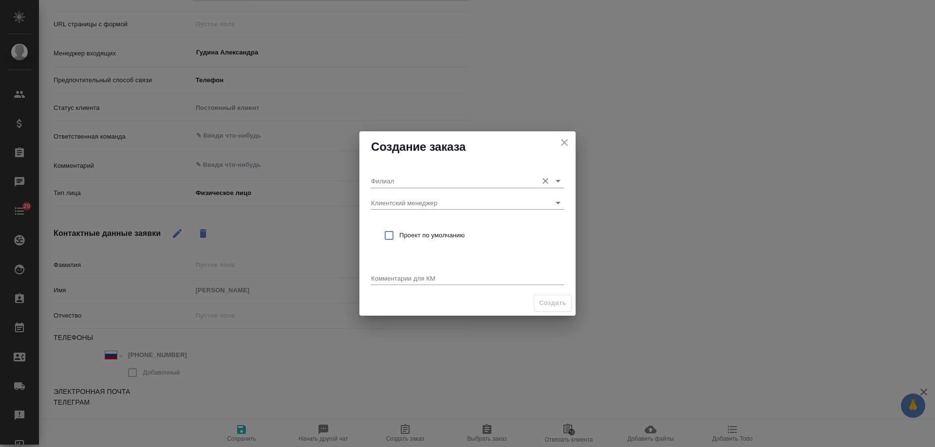
click at [400, 177] on input "Филиал" at bounding box center [452, 180] width 162 height 13
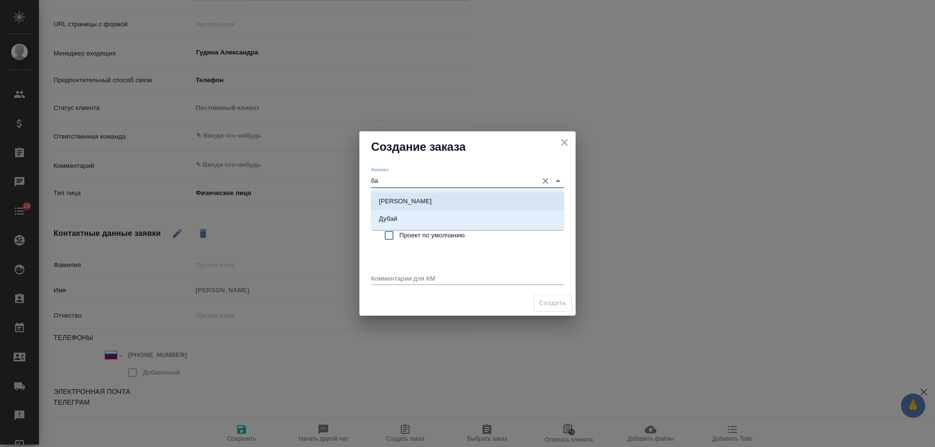
click at [418, 208] on li "Бабушкинская" at bounding box center [467, 202] width 193 height 18
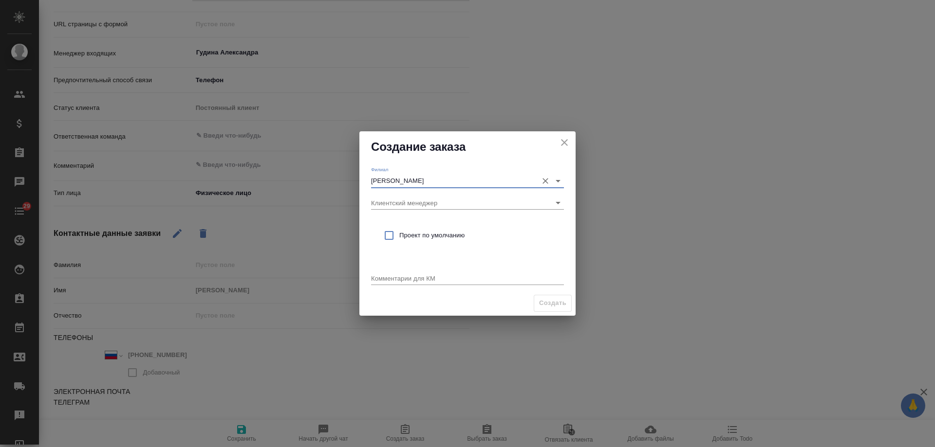
type input "Бабушкинская"
drag, startPoint x: 419, startPoint y: 229, endPoint x: 410, endPoint y: 257, distance: 29.0
click at [419, 229] on div "Проект по умолчанию" at bounding box center [467, 236] width 193 height 28
checkbox input "true"
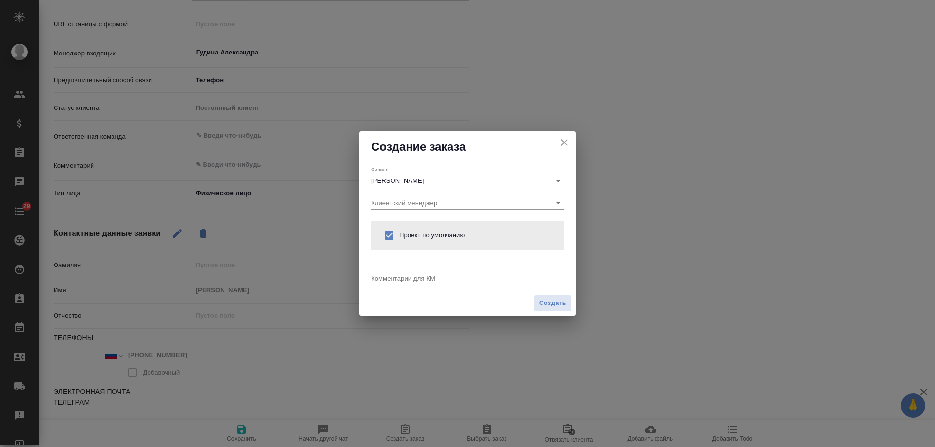
click at [405, 279] on textarea at bounding box center [467, 278] width 193 height 7
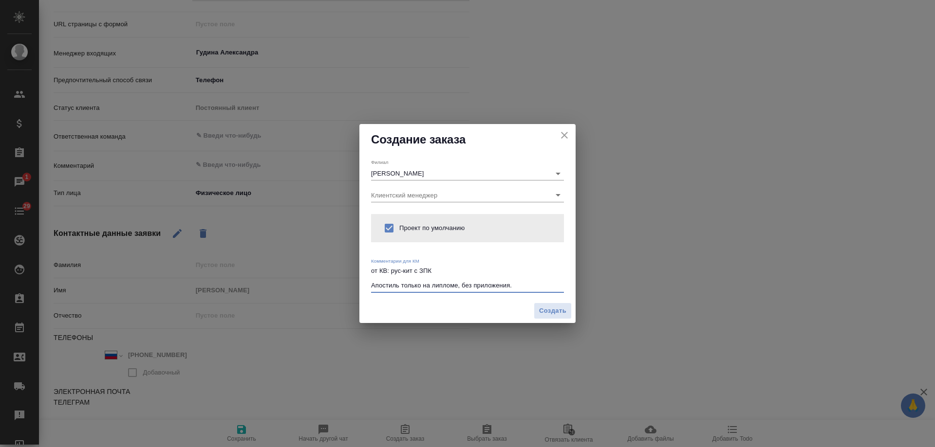
click at [433, 286] on textarea "от КВ: рус-кит с ЗПК Апостиль только на липломе, без приложения." at bounding box center [467, 278] width 193 height 22
click at [532, 284] on textarea "от КВ: рус-кит с ЗПК Апостиль только на дипломе, без приложения." at bounding box center [467, 278] width 193 height 22
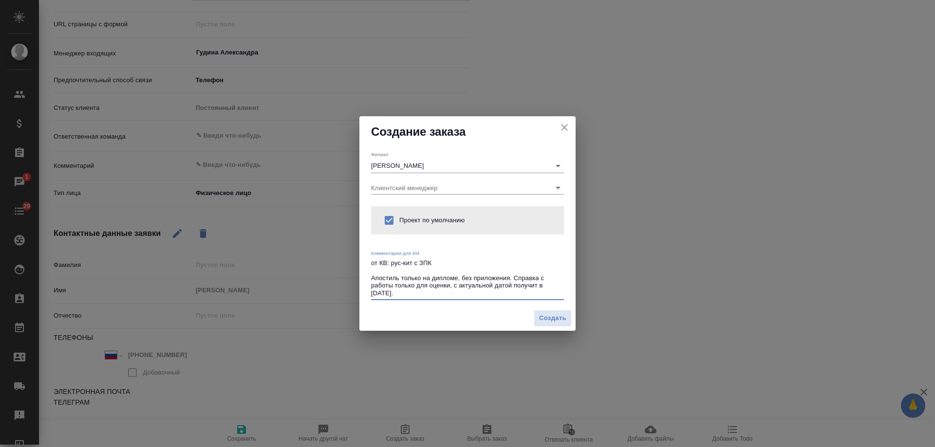
click at [453, 287] on textarea "от КВ: рус-кит с ЗПК Апостиль только на дипломе, без приложения. Справка с рабо…" at bounding box center [467, 277] width 193 height 37
click at [514, 280] on textarea "от КВ: рус-кит с ЗПК Апостиль только на дипломе, без приложения. Справка с рабо…" at bounding box center [467, 277] width 193 height 37
click at [514, 280] on textarea "от КВ: рус-кит с ЗПК Апостиль только на дипломе, без приложения. ! Справка с ра…" at bounding box center [467, 277] width 193 height 37
click at [456, 296] on textarea "от КВ: рус-кит с ЗПК Апостиль только на дипломе, без приложения. ! Справка с ра…" at bounding box center [467, 277] width 193 height 37
drag, startPoint x: 430, startPoint y: 288, endPoint x: 448, endPoint y: 287, distance: 18.5
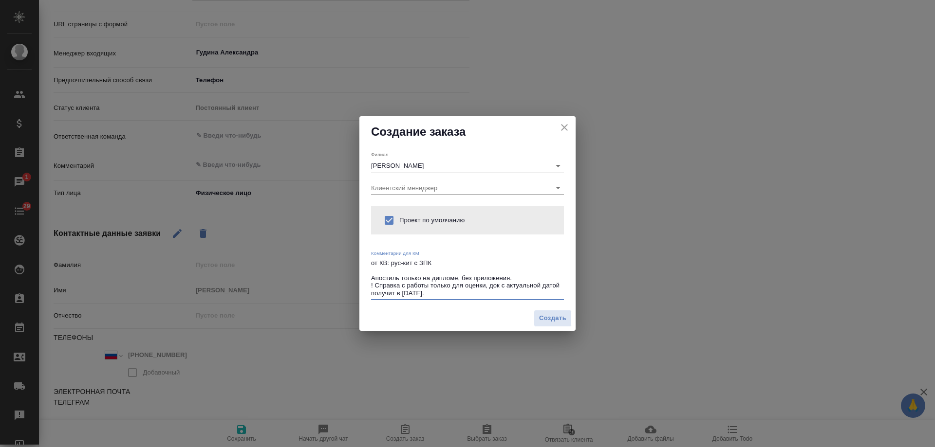
click at [448, 287] on textarea "от КВ: рус-кит с ЗПК Апостиль только на дипломе, без приложения. ! Справка с ра…" at bounding box center [467, 277] width 193 height 37
click at [472, 290] on textarea "от КВ: рус-кит с ЗПК Апостиль только на дипломе, без приложения. ! Справка с ра…" at bounding box center [467, 277] width 193 height 37
drag, startPoint x: 401, startPoint y: 278, endPoint x: 422, endPoint y: 278, distance: 21.4
click at [422, 278] on textarea "от КВ: рус-кит с ЗПК Апостиль только на дипломе, без приложения. ! Справка с ра…" at bounding box center [467, 277] width 193 height 37
click at [455, 292] on textarea "от КВ: рус-кит с ЗПК Апостиль на дипломе, без приложения. ! Справка с работы то…" at bounding box center [467, 277] width 193 height 37
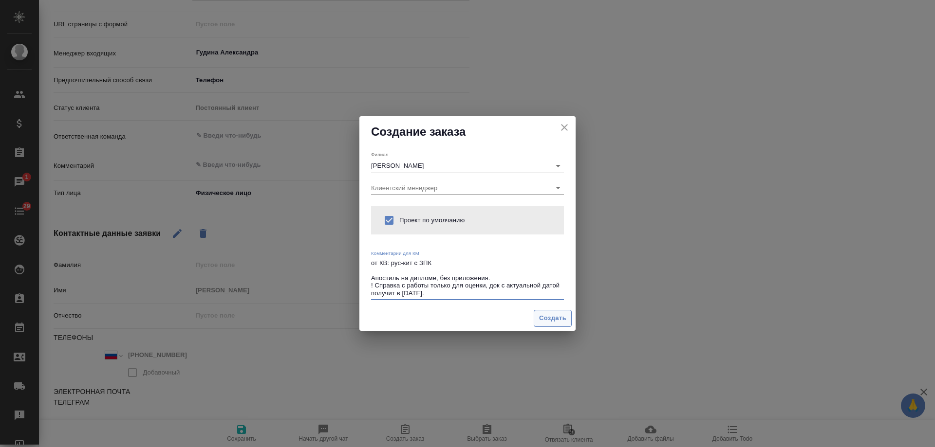
type textarea "от КВ: рус-кит с ЗПК Апостиль на дипломе, без приложения. ! Справка с работы то…"
click at [558, 318] on span "Создать" at bounding box center [552, 318] width 27 height 11
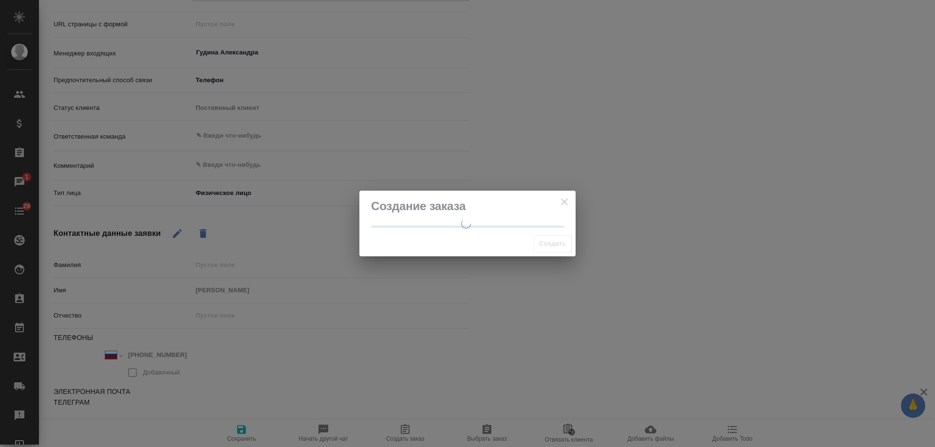
type textarea "x"
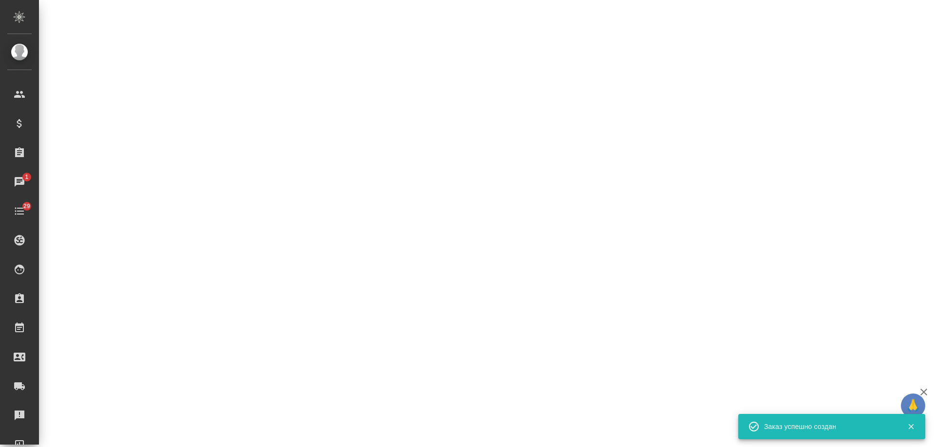
select select "RU"
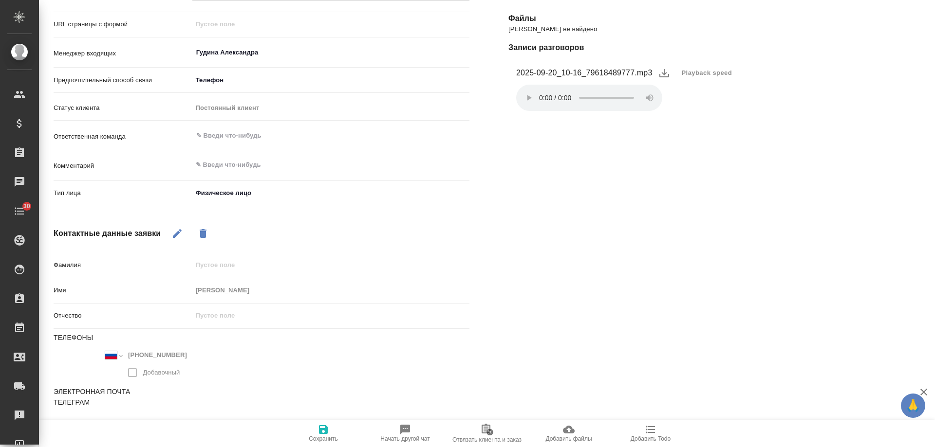
type textarea "x"
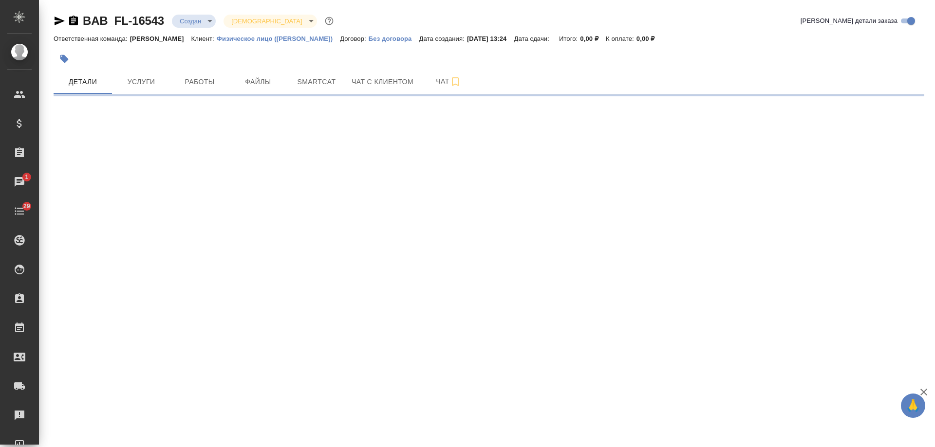
select select "RU"
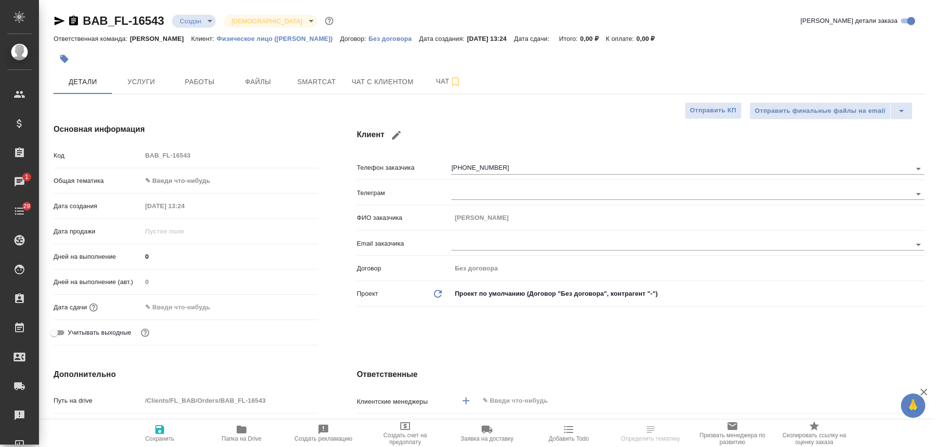
type textarea "x"
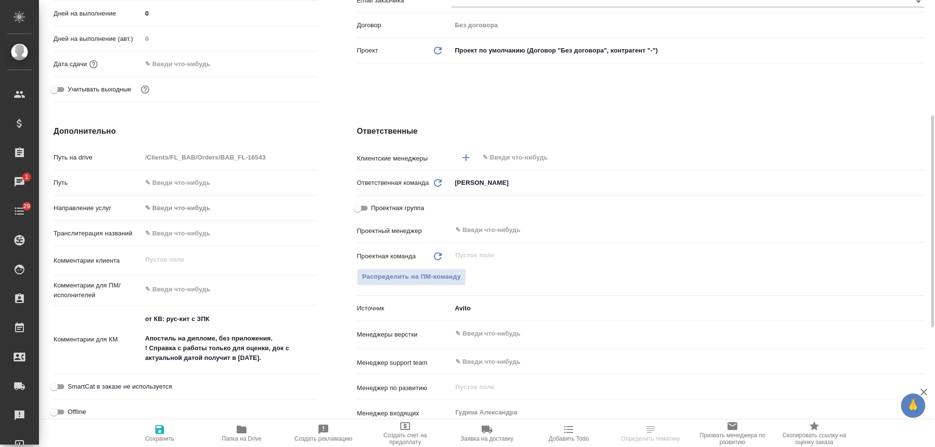
scroll to position [292, 0]
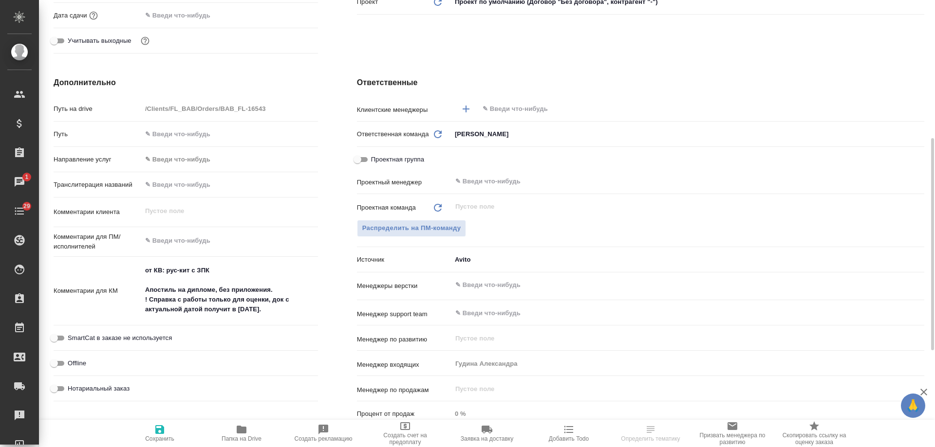
click at [116, 390] on span "Нотариальный заказ" at bounding box center [99, 389] width 62 height 10
click at [72, 390] on input "Нотариальный заказ" at bounding box center [54, 389] width 35 height 12
checkbox input "true"
type textarea "x"
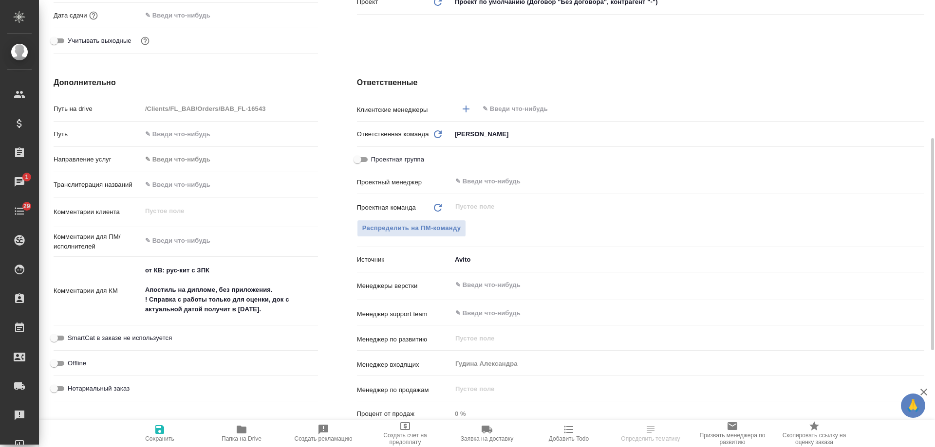
type textarea "x"
click at [537, 112] on input "text" at bounding box center [685, 109] width 407 height 12
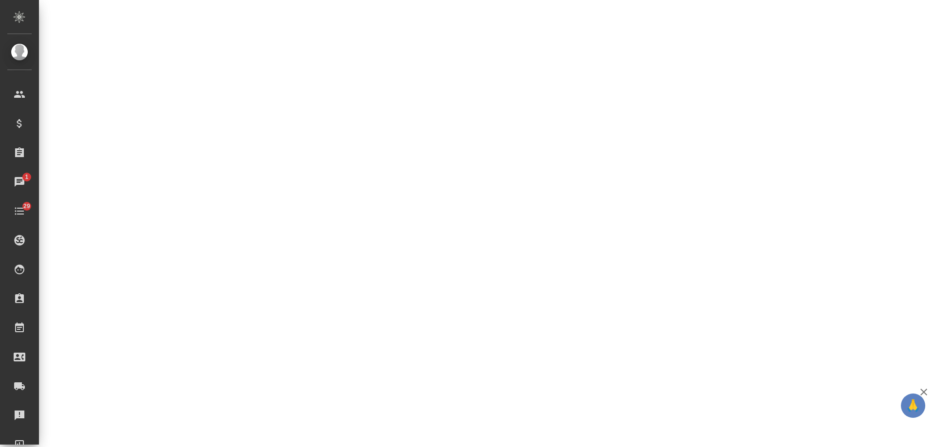
select select "RU"
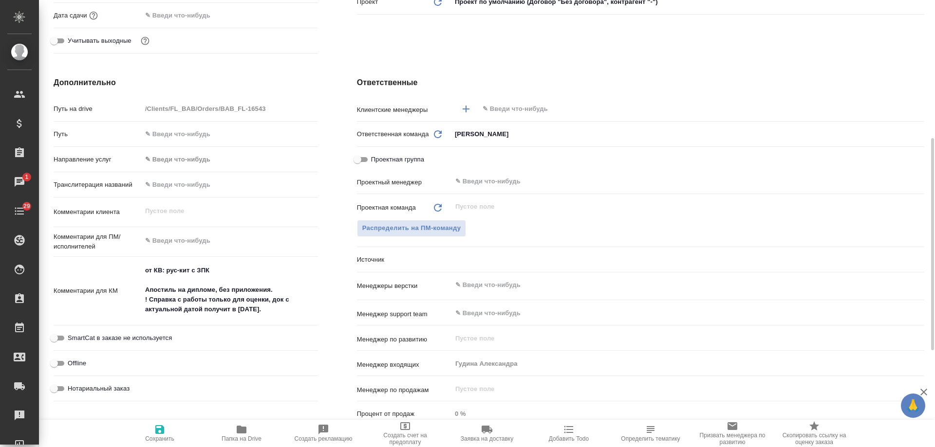
type textarea "x"
click at [527, 109] on input "text" at bounding box center [685, 109] width 407 height 12
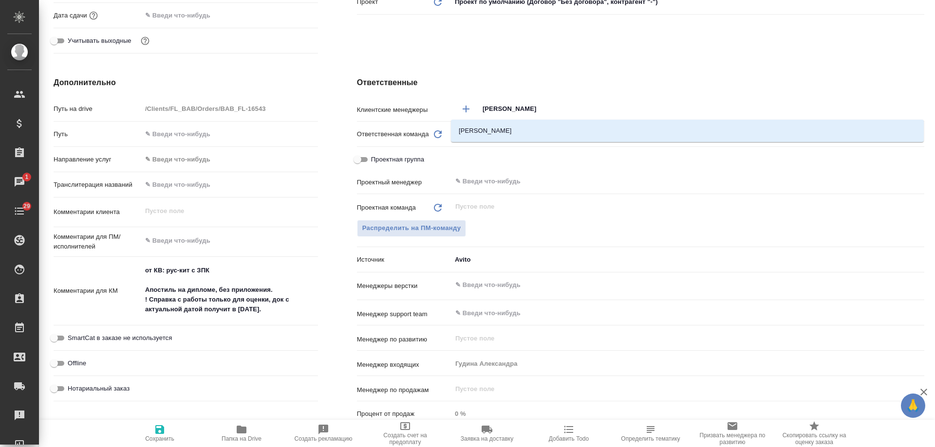
type input "ильин"
click at [502, 132] on li "Ильина Екатерина" at bounding box center [687, 131] width 473 height 18
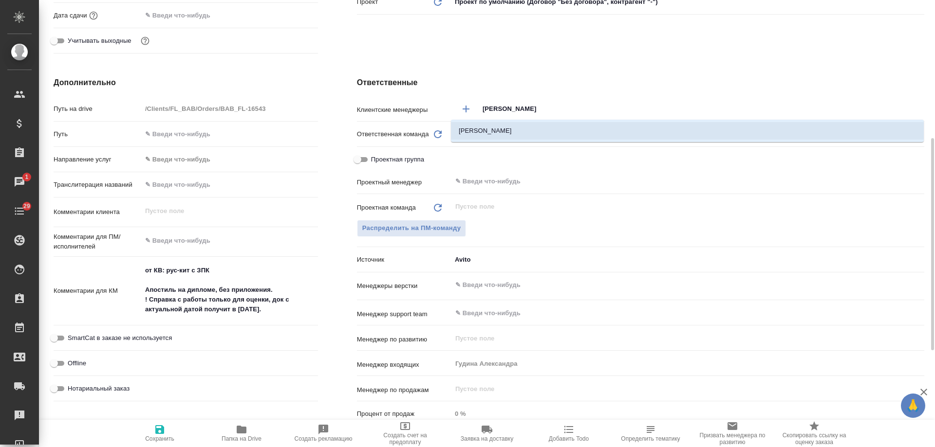
type textarea "x"
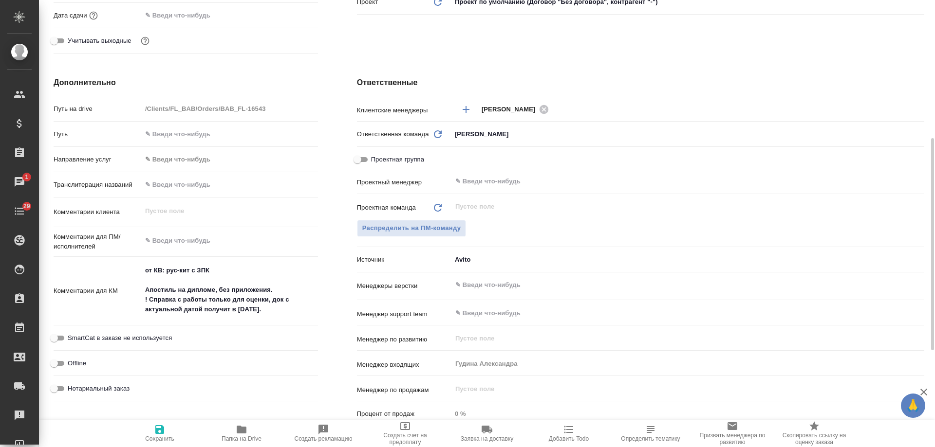
click at [116, 391] on span "Нотариальный заказ" at bounding box center [99, 389] width 62 height 10
click at [72, 391] on input "Нотариальный заказ" at bounding box center [54, 389] width 35 height 12
checkbox input "true"
type textarea "x"
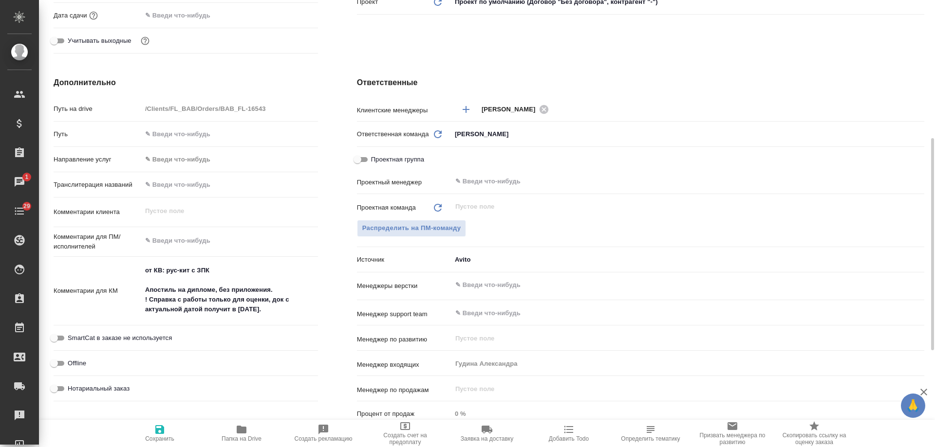
type textarea "x"
click at [160, 438] on span "Сохранить" at bounding box center [159, 439] width 29 height 7
type textarea "x"
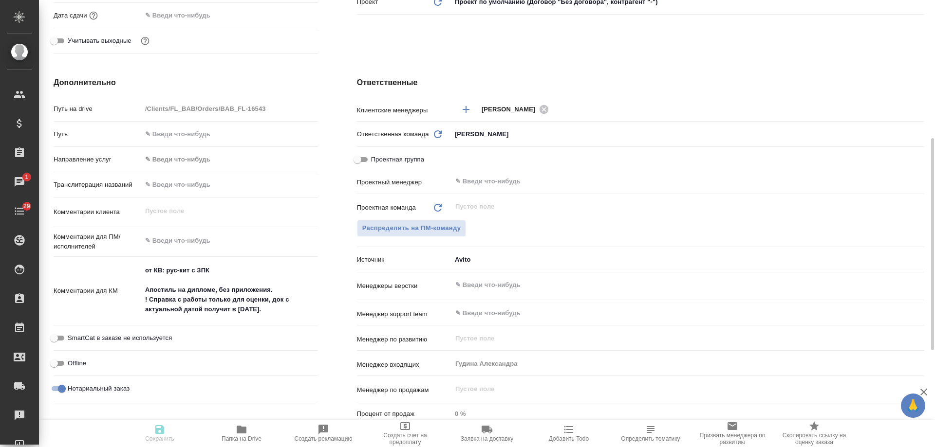
type textarea "x"
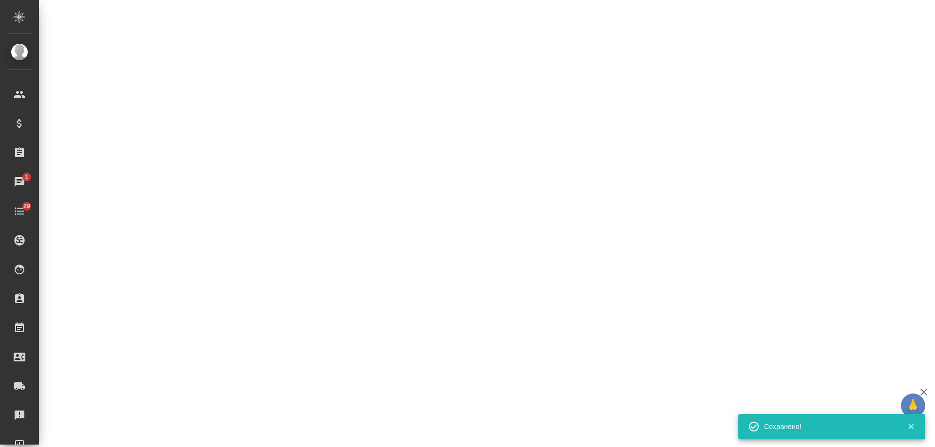
select select "RU"
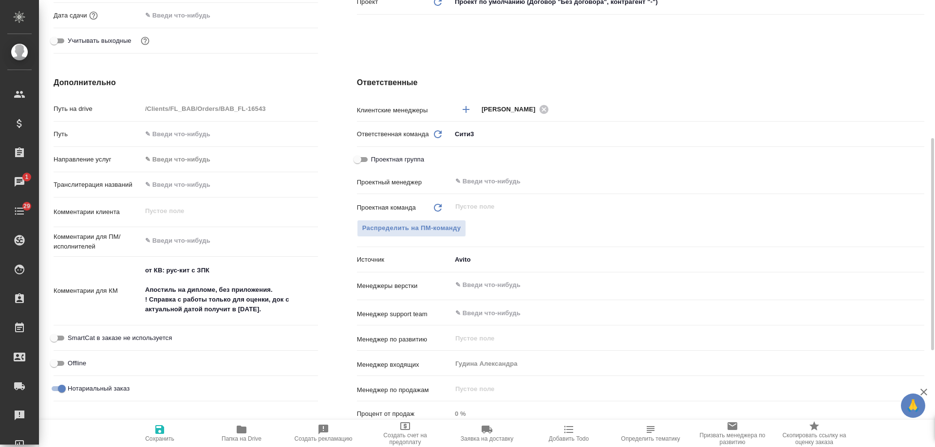
type textarea "x"
click at [569, 433] on icon "button" at bounding box center [568, 429] width 9 height 7
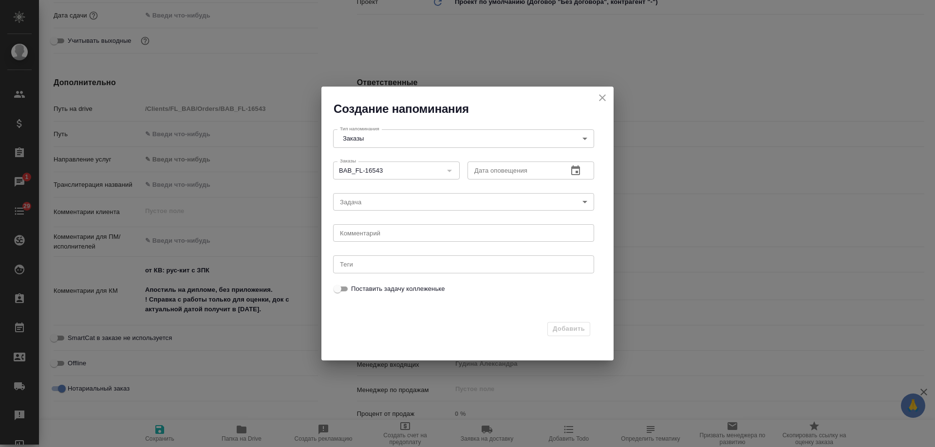
click at [574, 169] on icon "button" at bounding box center [576, 171] width 12 height 12
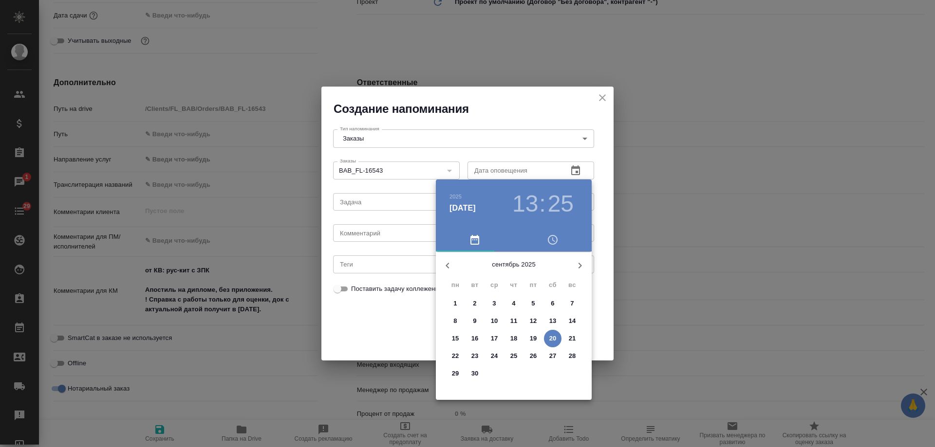
click at [492, 358] on p "24" at bounding box center [494, 357] width 7 height 10
type input "24.09.2025 13:25"
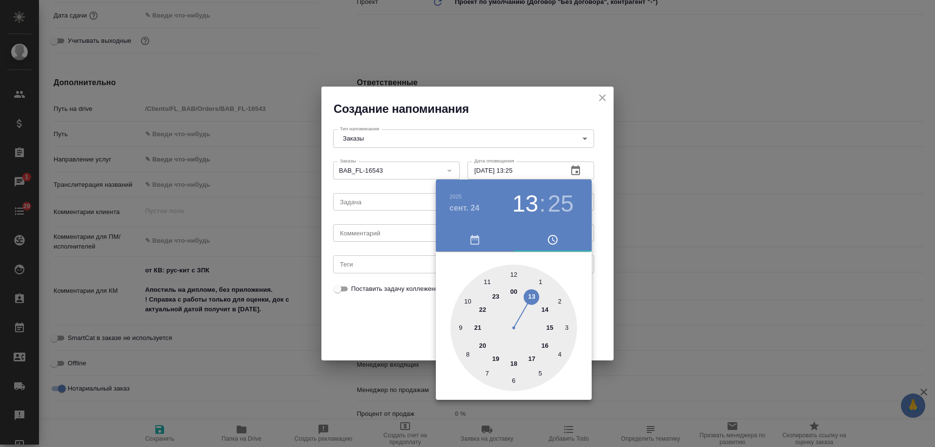
click at [405, 240] on div at bounding box center [467, 223] width 935 height 447
click at [394, 232] on div "2025 сент. 24 13 : 25 00 1 2 3 4 5 6 7 8 9 10 11 12 13 14 15 16 17 18 19 20 21 …" at bounding box center [467, 223] width 935 height 447
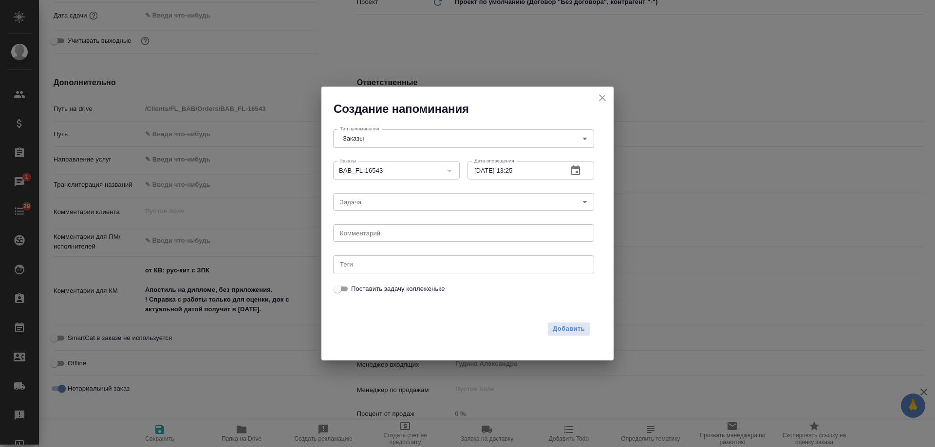
click at [385, 233] on div "2025 сент. 24 13 : 25 00 1 2 3 4 5 6 7 8 9 10 11 12 13 14 15 16 17 18 19 20 21 …" at bounding box center [467, 223] width 935 height 447
click at [378, 236] on textarea at bounding box center [463, 233] width 247 height 7
type textarea "инфа вотс"
click at [560, 327] on span "Добавить" at bounding box center [569, 329] width 32 height 11
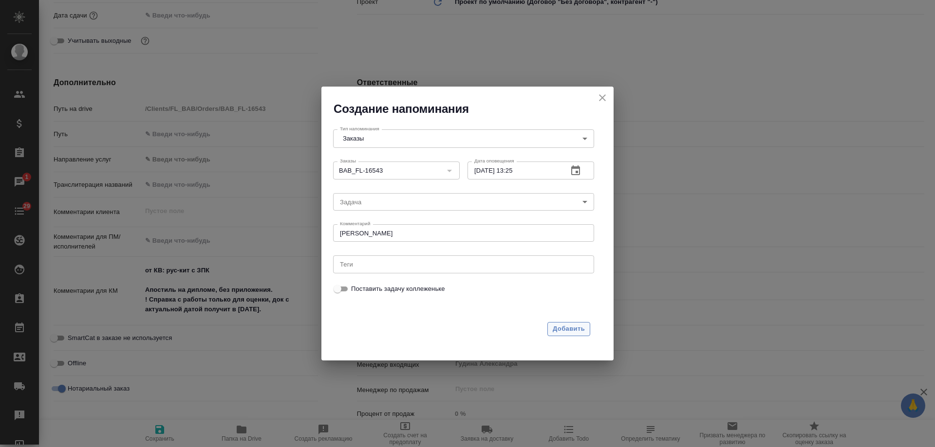
type textarea "x"
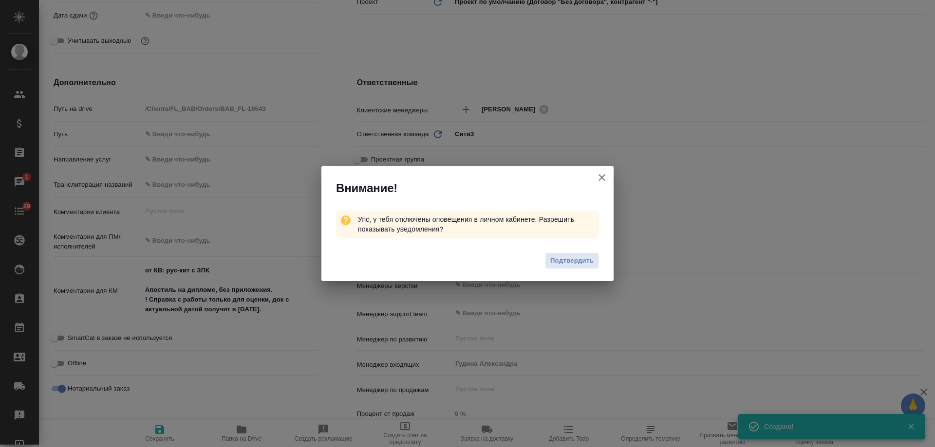
type textarea "x"
click at [601, 175] on icon "button" at bounding box center [602, 178] width 12 height 12
type textarea "x"
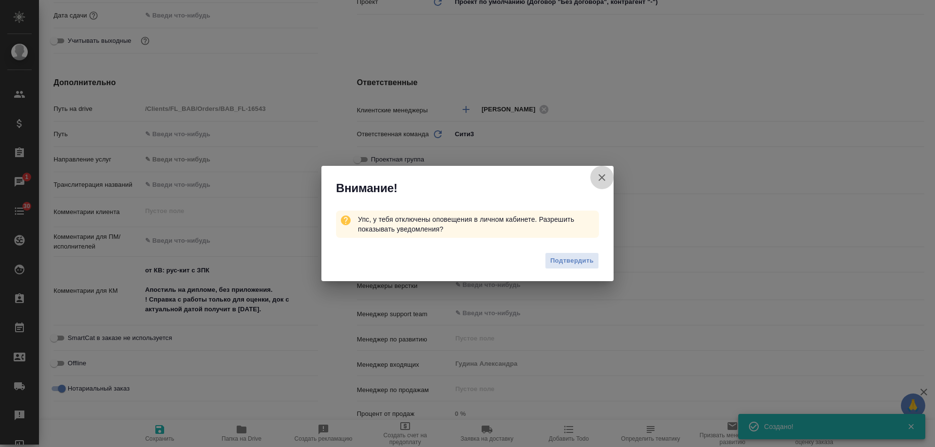
type textarea "x"
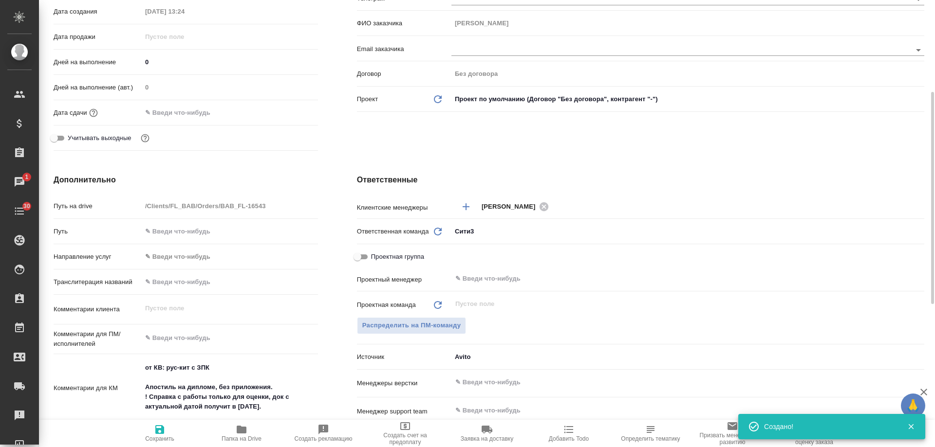
scroll to position [0, 0]
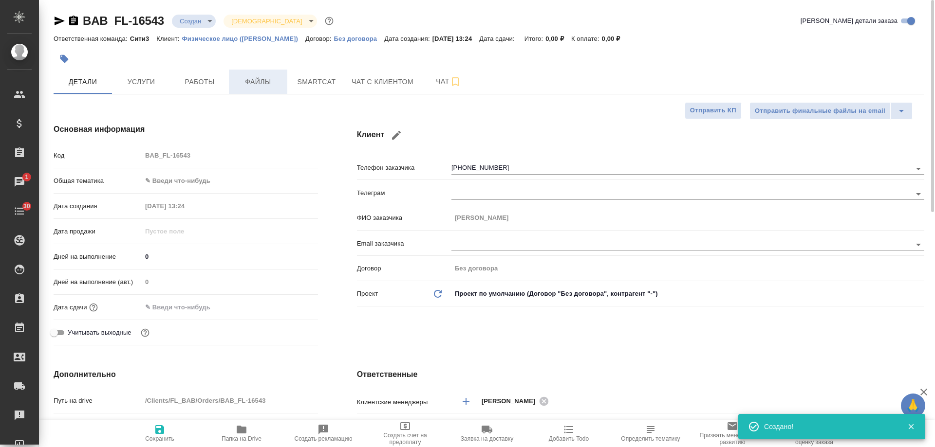
click at [257, 80] on span "Файлы" at bounding box center [258, 82] width 47 height 12
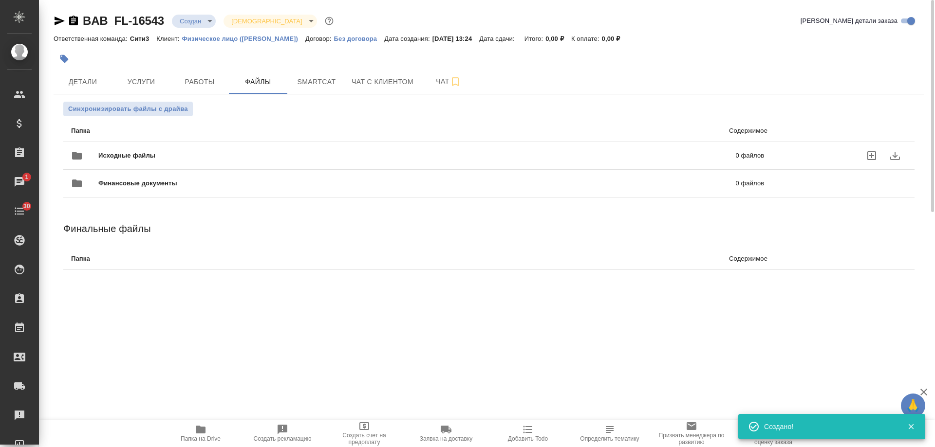
click at [871, 156] on icon "uploadFiles" at bounding box center [871, 155] width 9 height 9
click at [0, 0] on input "uploadFiles" at bounding box center [0, 0] width 0 height 0
click at [217, 156] on span "Исходные файлы" at bounding box center [271, 156] width 347 height 10
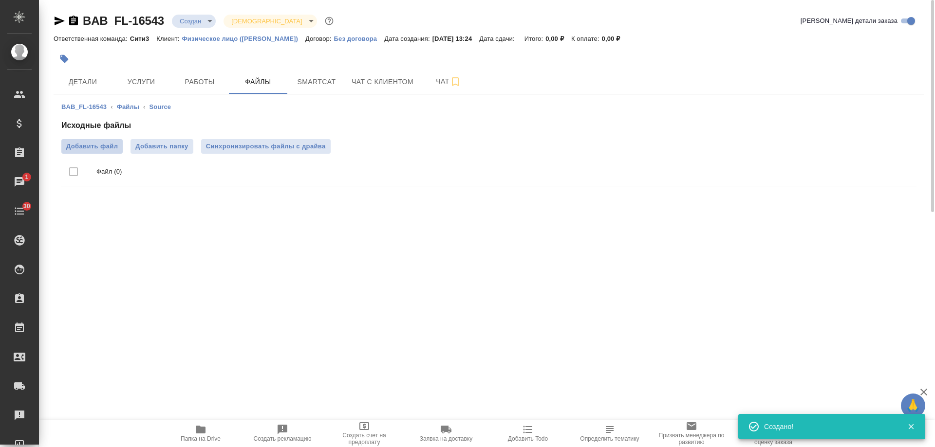
click at [90, 143] on span "Добавить файл" at bounding box center [92, 147] width 52 height 10
click at [0, 0] on input "Добавить файл" at bounding box center [0, 0] width 0 height 0
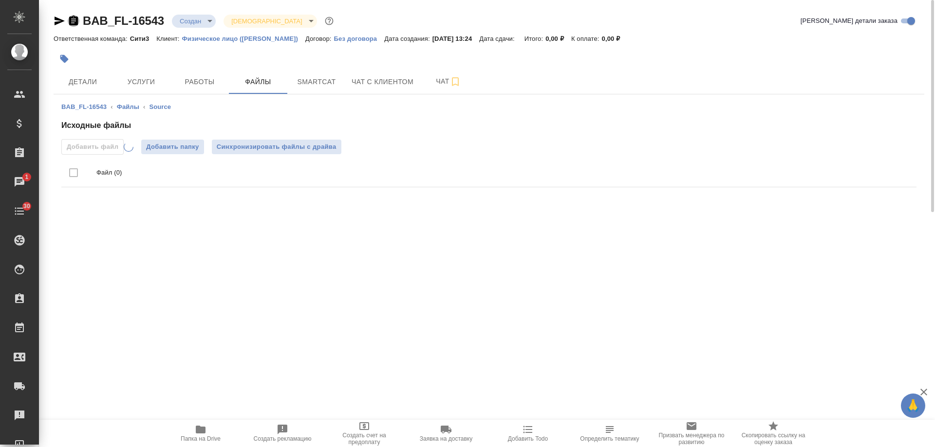
click at [72, 23] on icon "button" at bounding box center [73, 21] width 9 height 10
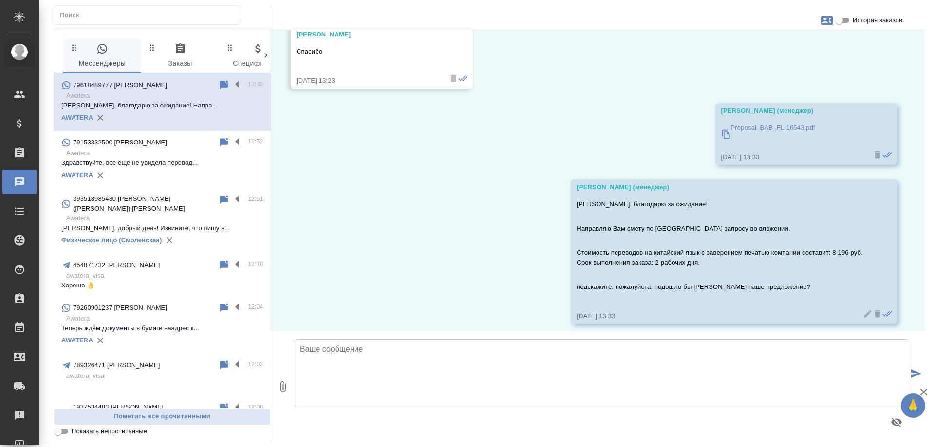
scroll to position [665, 0]
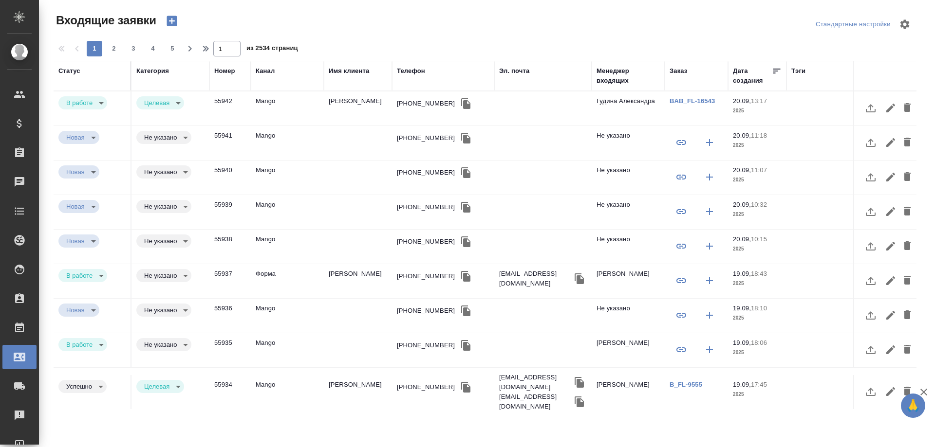
select select "RU"
